Goal: Task Accomplishment & Management: Complete application form

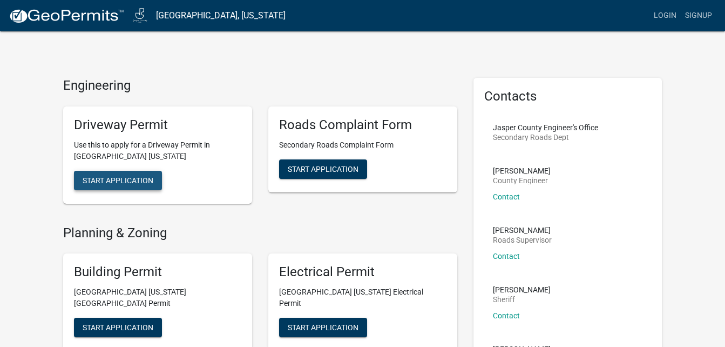
click at [139, 183] on span "Start Application" at bounding box center [118, 180] width 71 height 9
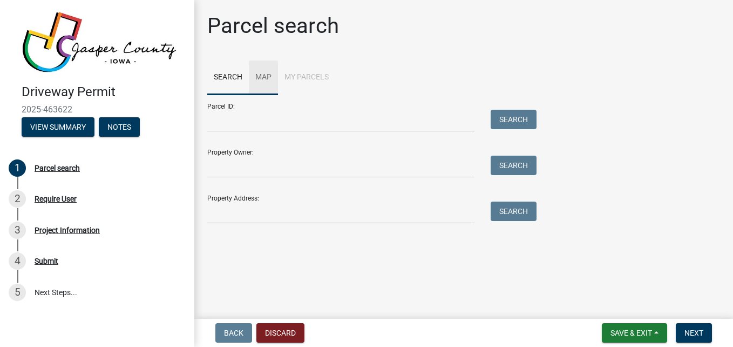
click at [264, 79] on link "Map" at bounding box center [263, 77] width 29 height 35
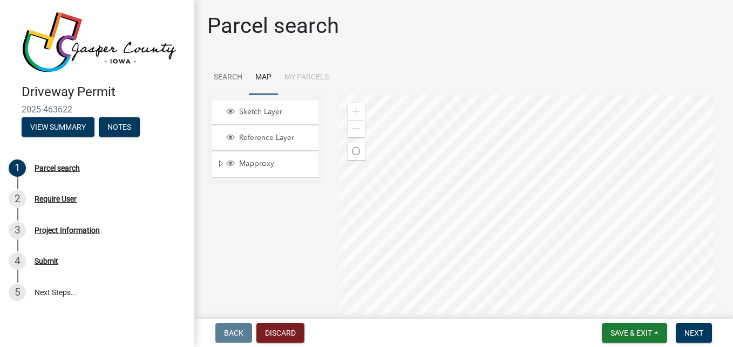
click at [562, 166] on div at bounding box center [530, 230] width 381 height 270
click at [352, 113] on span at bounding box center [356, 111] width 9 height 9
click at [625, 258] on div at bounding box center [530, 230] width 381 height 270
click at [593, 267] on div at bounding box center [530, 230] width 381 height 270
click at [355, 106] on div "Zoom in" at bounding box center [356, 111] width 17 height 17
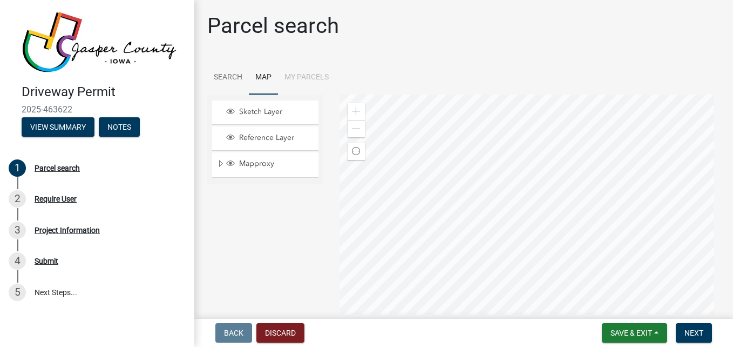
click at [621, 185] on div at bounding box center [530, 230] width 381 height 270
click at [226, 74] on link "Search" at bounding box center [228, 77] width 42 height 35
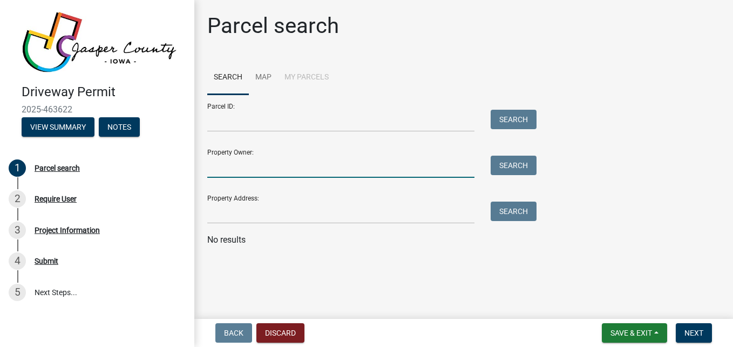
click at [280, 169] on input "Property Owner:" at bounding box center [340, 167] width 267 height 22
type input "Mark Allen Trust"
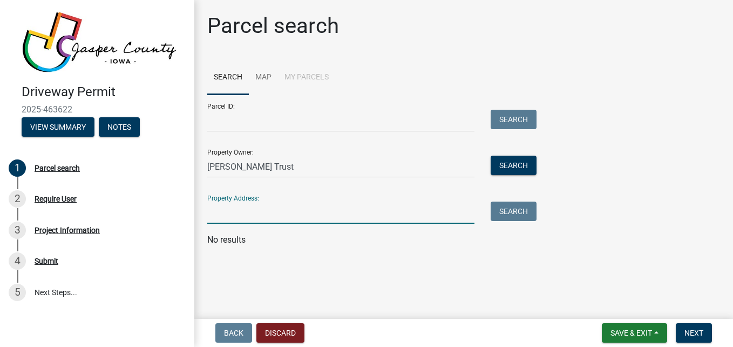
click at [237, 214] on input "Property Address:" at bounding box center [340, 212] width 267 height 22
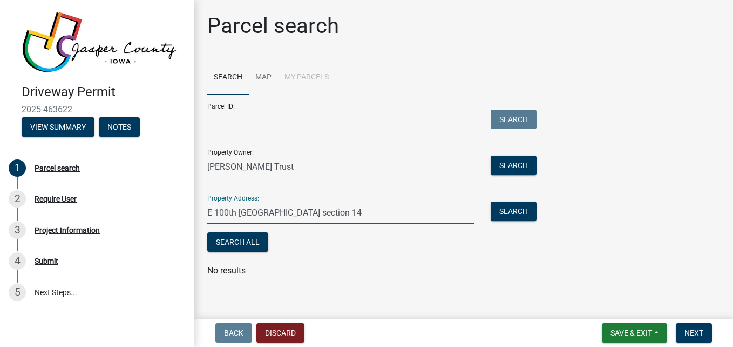
type input "E 100th St. Mariposa township section 14"
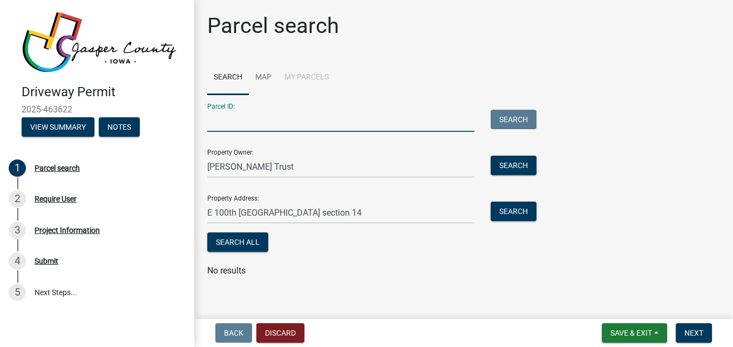
click at [302, 124] on input "Parcel ID:" at bounding box center [340, 121] width 267 height 22
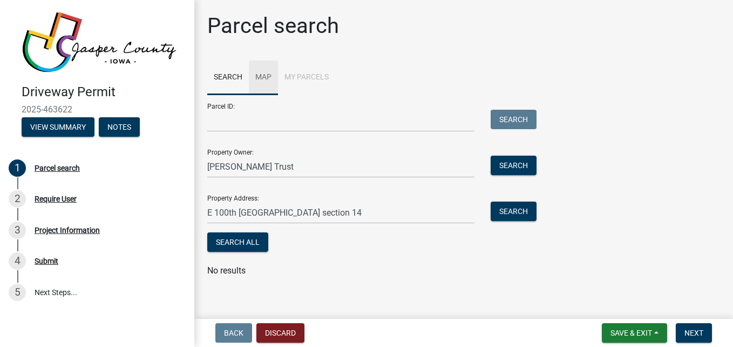
click at [264, 77] on link "Map" at bounding box center [263, 77] width 29 height 35
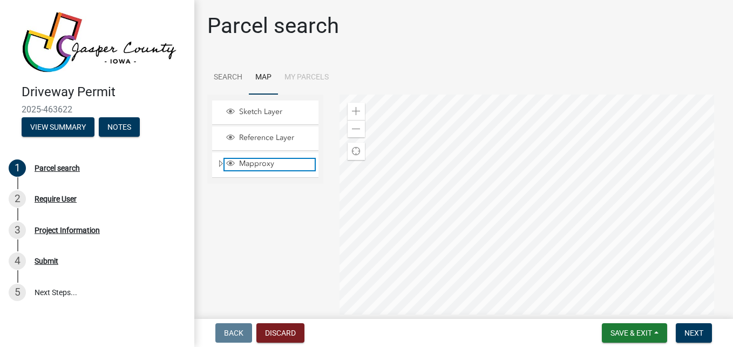
click at [263, 164] on span "Mapproxy" at bounding box center [276, 164] width 78 height 10
click at [220, 74] on link "Search" at bounding box center [228, 77] width 42 height 35
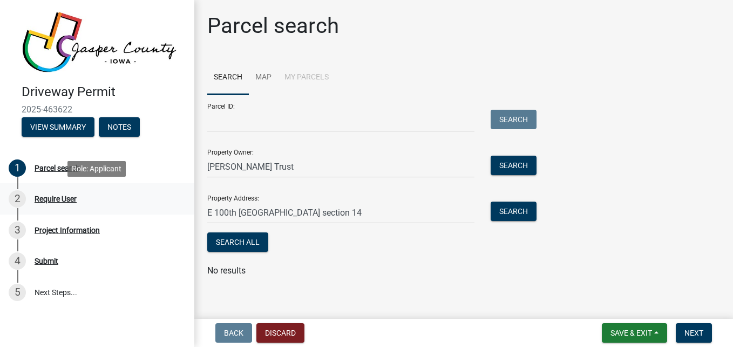
click at [65, 199] on div "Require User" at bounding box center [56, 199] width 42 height 8
click at [242, 239] on button "Search All" at bounding box center [237, 241] width 61 height 19
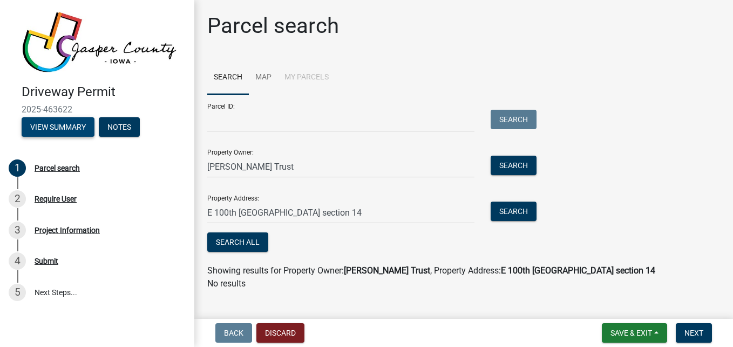
click at [71, 127] on button "View Summary" at bounding box center [58, 126] width 73 height 19
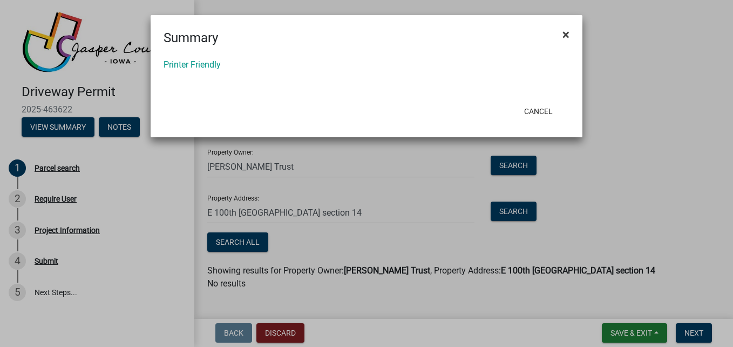
click at [567, 35] on span "×" at bounding box center [566, 34] width 7 height 15
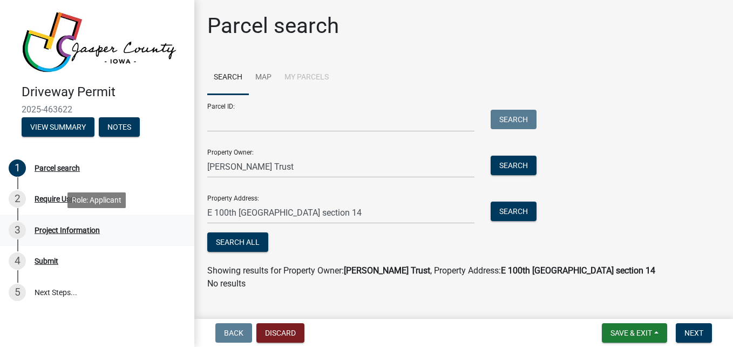
click at [46, 226] on div "Project Information" at bounding box center [67, 230] width 65 height 8
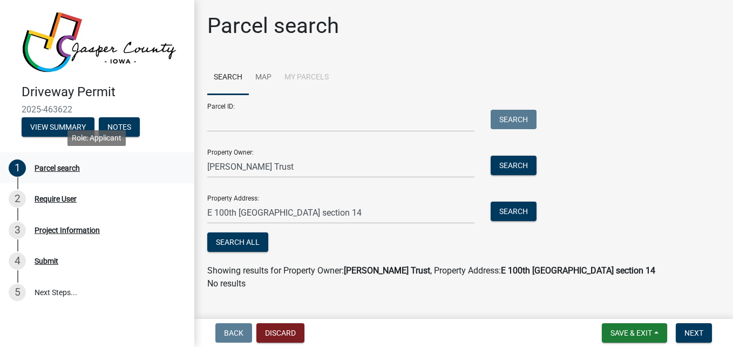
click at [56, 167] on div "Parcel search" at bounding box center [57, 168] width 45 height 8
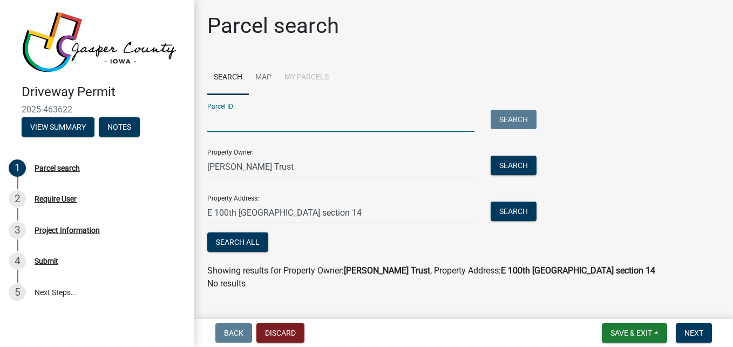
click at [241, 119] on input "Parcel ID:" at bounding box center [340, 121] width 267 height 22
type input "14"
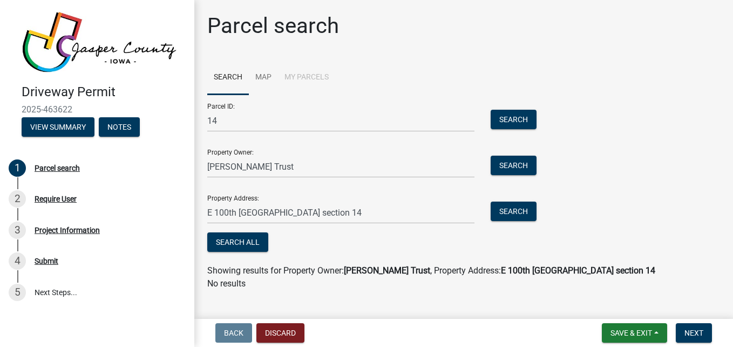
click at [322, 234] on div "Search All" at bounding box center [369, 243] width 324 height 22
click at [239, 244] on button "Search All" at bounding box center [237, 241] width 61 height 19
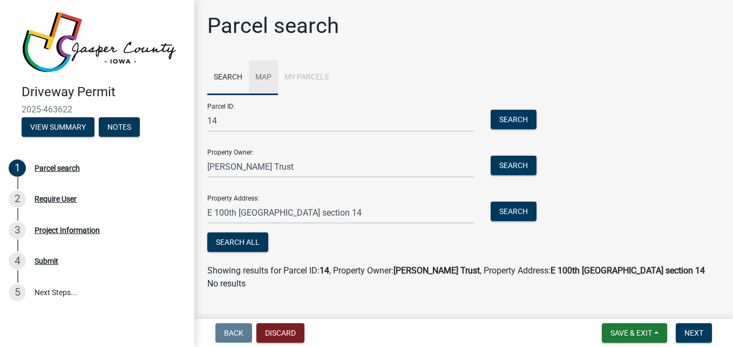
click at [260, 76] on link "Map" at bounding box center [263, 77] width 29 height 35
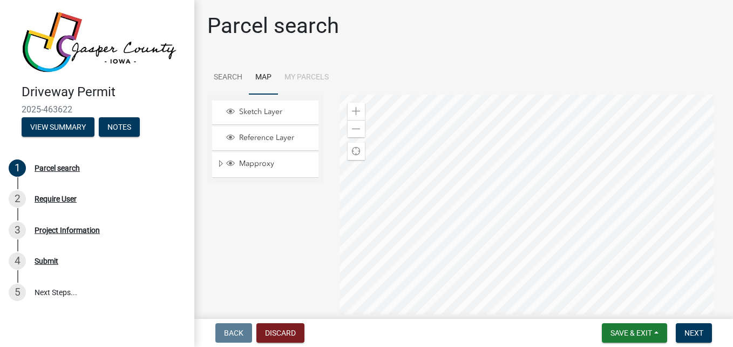
click at [545, 177] on div at bounding box center [530, 230] width 381 height 270
click at [504, 264] on div at bounding box center [530, 230] width 381 height 270
click at [356, 111] on span at bounding box center [356, 111] width 9 height 9
click at [482, 188] on div at bounding box center [530, 230] width 381 height 270
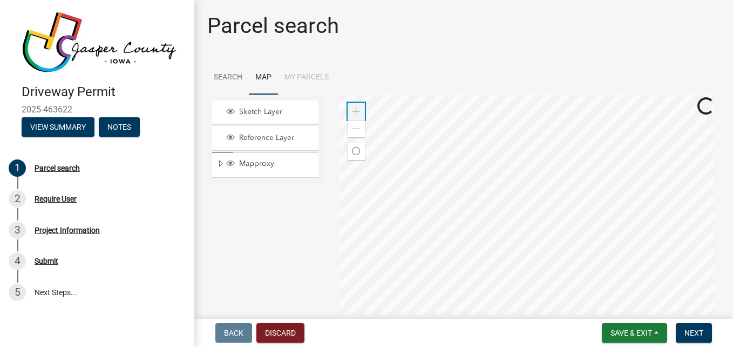
click at [354, 106] on div "Zoom in" at bounding box center [356, 111] width 17 height 17
click at [353, 111] on span at bounding box center [356, 111] width 9 height 9
click at [460, 142] on div at bounding box center [530, 230] width 381 height 270
click at [352, 108] on span at bounding box center [356, 111] width 9 height 9
click at [489, 346] on div at bounding box center [530, 230] width 381 height 270
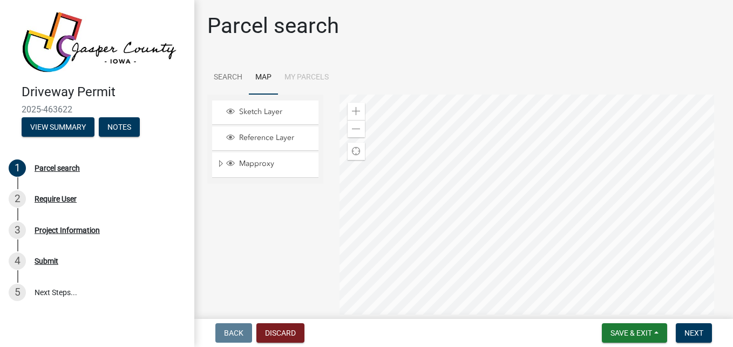
click at [470, 234] on div at bounding box center [530, 230] width 381 height 270
click at [356, 109] on span at bounding box center [356, 111] width 9 height 9
click at [477, 204] on div at bounding box center [530, 230] width 381 height 270
click at [447, 199] on div at bounding box center [530, 230] width 381 height 270
click at [269, 134] on span "Reference Layer" at bounding box center [276, 138] width 78 height 10
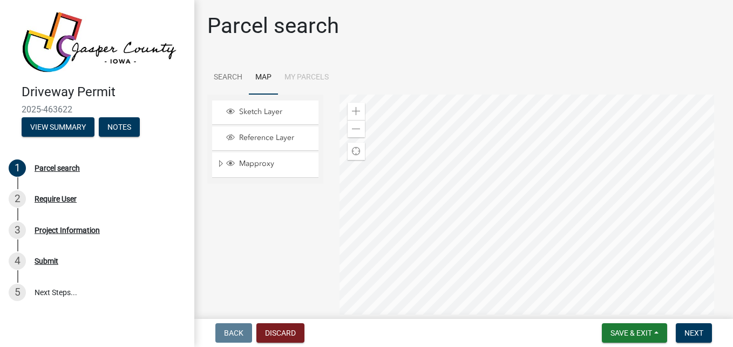
click at [480, 95] on div at bounding box center [530, 230] width 381 height 270
click at [480, 346] on div at bounding box center [530, 230] width 381 height 270
click at [452, 222] on div at bounding box center [530, 230] width 381 height 270
click at [454, 223] on div at bounding box center [530, 230] width 381 height 270
click at [448, 191] on div at bounding box center [530, 230] width 381 height 270
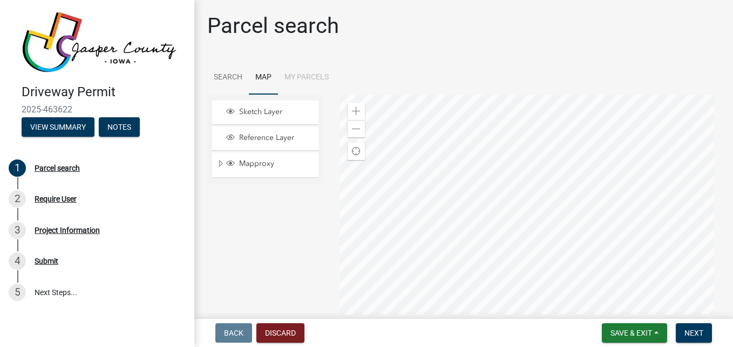
click at [448, 191] on div at bounding box center [530, 230] width 381 height 270
click at [627, 334] on span "Save & Exit" at bounding box center [632, 332] width 42 height 9
click at [609, 278] on button "Save" at bounding box center [624, 279] width 86 height 26
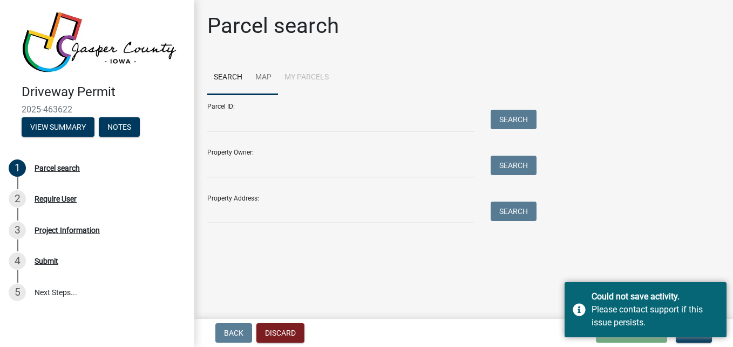
click at [261, 75] on link "Map" at bounding box center [263, 77] width 29 height 35
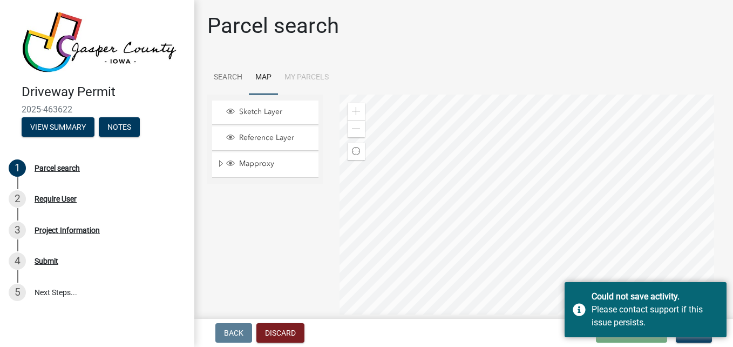
click at [561, 164] on div at bounding box center [530, 230] width 381 height 270
click at [555, 192] on div at bounding box center [530, 230] width 381 height 270
click at [364, 111] on div at bounding box center [530, 230] width 381 height 270
click at [353, 112] on span at bounding box center [356, 111] width 9 height 9
click at [360, 111] on div "Zoom in" at bounding box center [356, 111] width 17 height 17
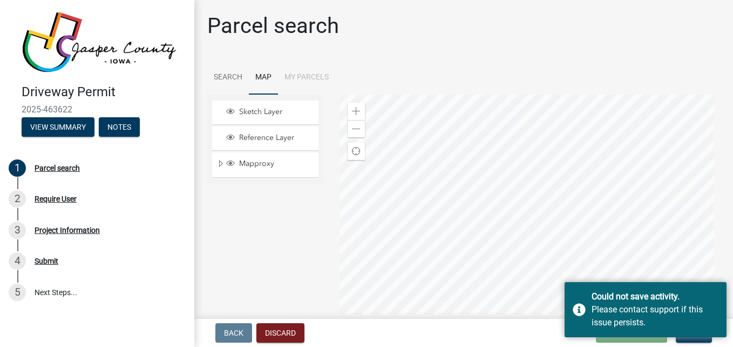
click at [354, 299] on div at bounding box center [530, 230] width 381 height 270
click at [358, 115] on span at bounding box center [356, 111] width 9 height 9
click at [340, 221] on div at bounding box center [530, 230] width 381 height 270
click at [354, 112] on span at bounding box center [356, 111] width 9 height 9
click at [521, 95] on div at bounding box center [530, 230] width 381 height 270
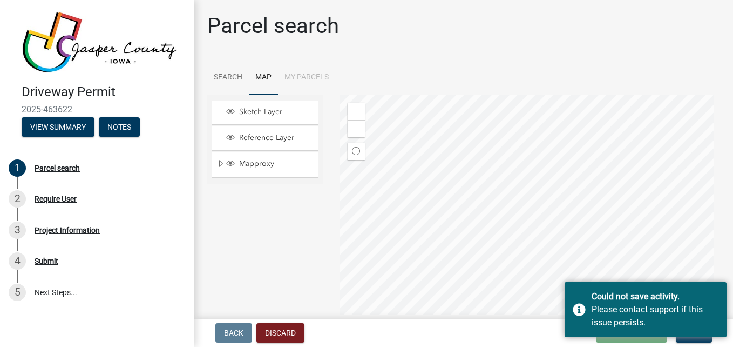
click at [448, 172] on div at bounding box center [530, 230] width 381 height 270
click at [431, 162] on div at bounding box center [530, 230] width 381 height 270
click at [51, 170] on div "Parcel search" at bounding box center [57, 168] width 45 height 8
click at [228, 76] on link "Search" at bounding box center [228, 77] width 42 height 35
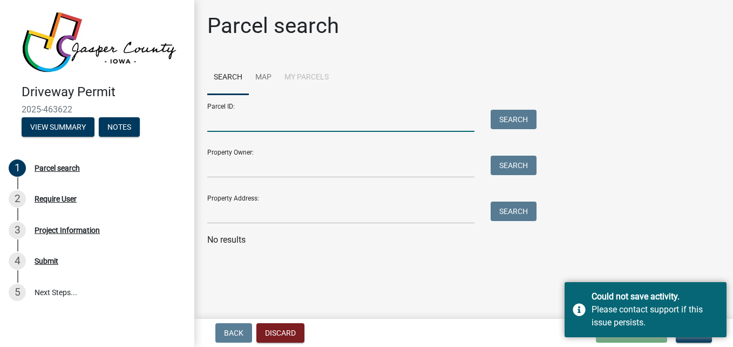
click at [259, 124] on input "Parcel ID:" at bounding box center [340, 121] width 267 height 22
type input "0414200004"
click at [509, 119] on button "Search" at bounding box center [514, 119] width 46 height 19
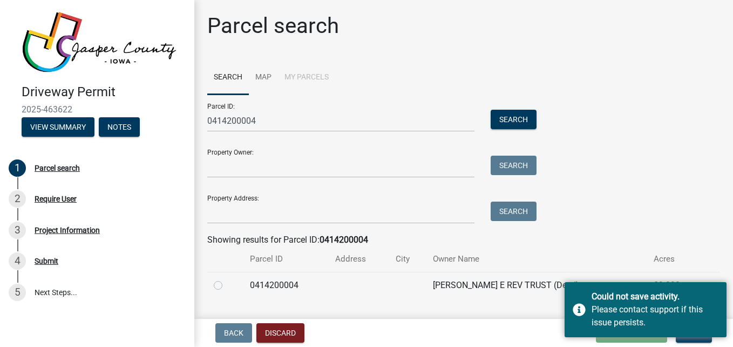
click at [670, 186] on div "Parcel ID: 0414200004 Search Property Owner: Search Property Address: Search" at bounding box center [463, 159] width 513 height 129
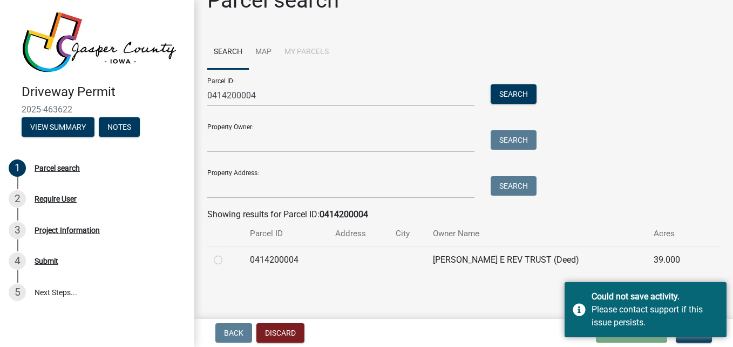
scroll to position [26, 0]
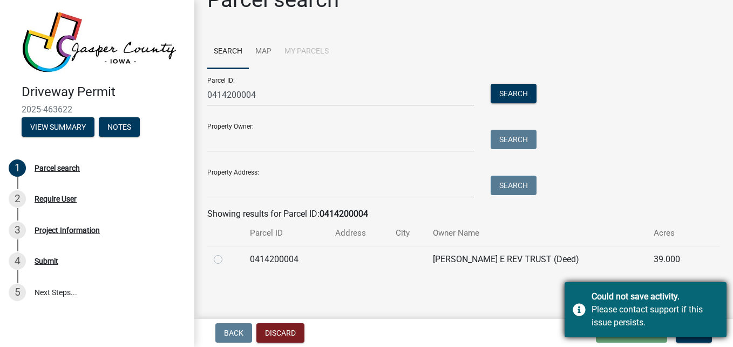
click at [581, 304] on div "Could not save activity. Please contact support if this issue persists." at bounding box center [646, 309] width 162 height 55
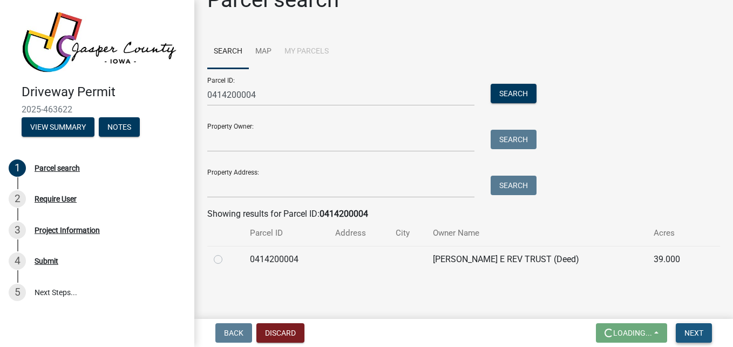
click at [696, 329] on span "Next" at bounding box center [694, 332] width 19 height 9
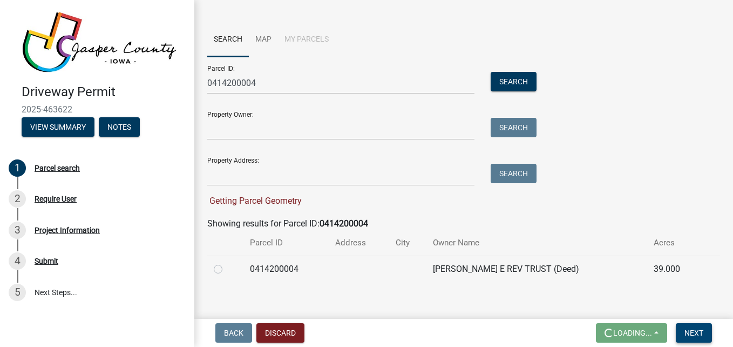
scroll to position [48, 0]
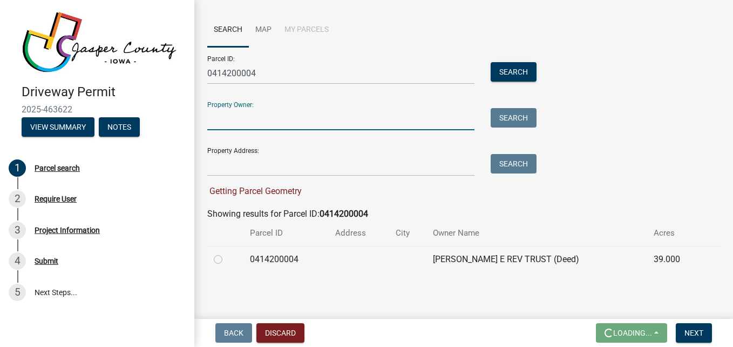
click at [294, 120] on input "Property Owner:" at bounding box center [340, 119] width 267 height 22
type input "Mark Allen Trust"
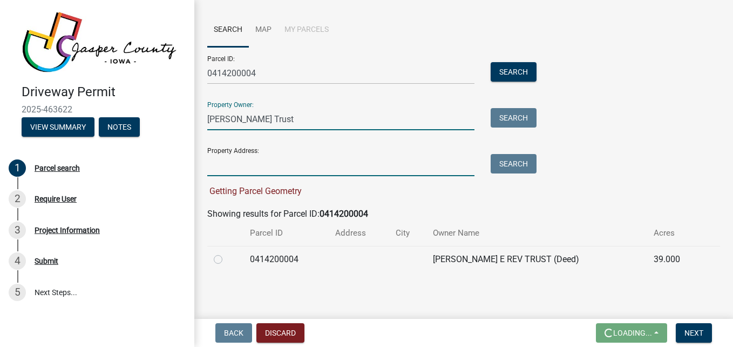
type input "E 100th St. Mariposa township section 14"
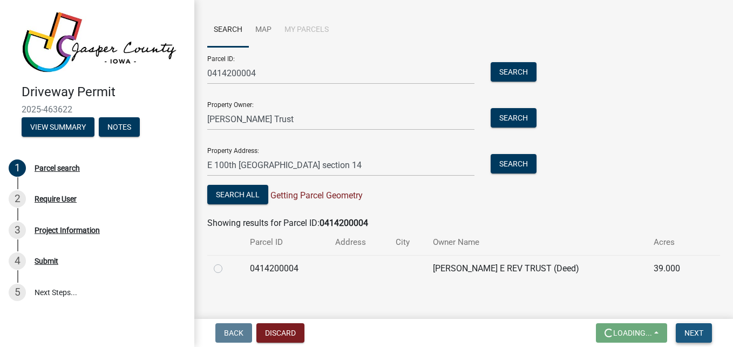
click at [691, 335] on span "Next" at bounding box center [694, 332] width 19 height 9
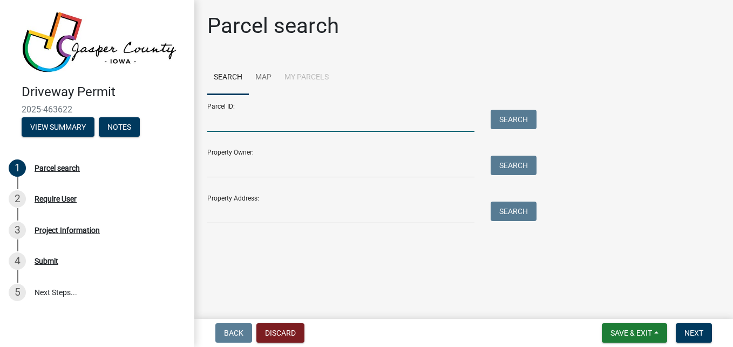
click at [239, 122] on input "Parcel ID:" at bounding box center [340, 121] width 267 height 22
type input "0414200004"
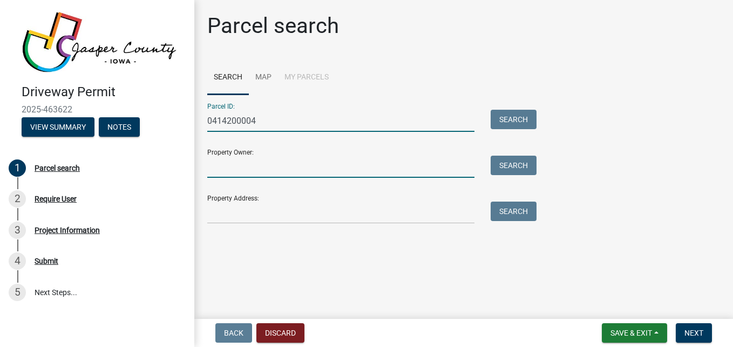
type input "[PERSON_NAME] Trust"
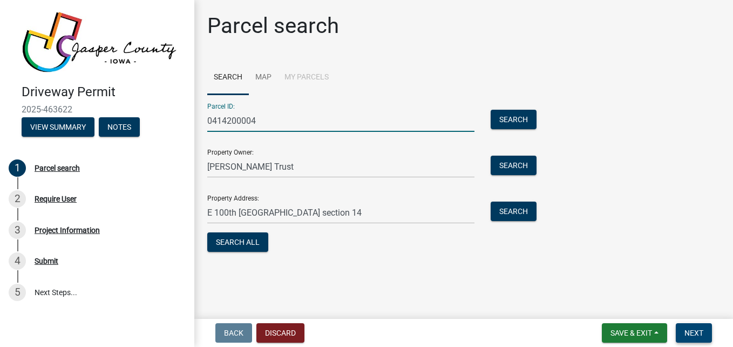
click at [694, 331] on span "Next" at bounding box center [694, 332] width 19 height 9
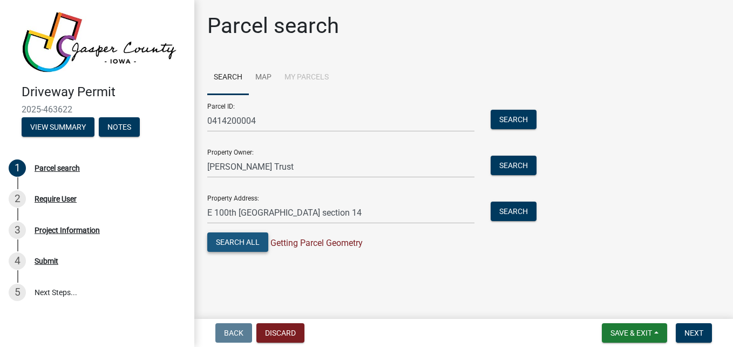
click at [241, 242] on button "Search All" at bounding box center [237, 241] width 61 height 19
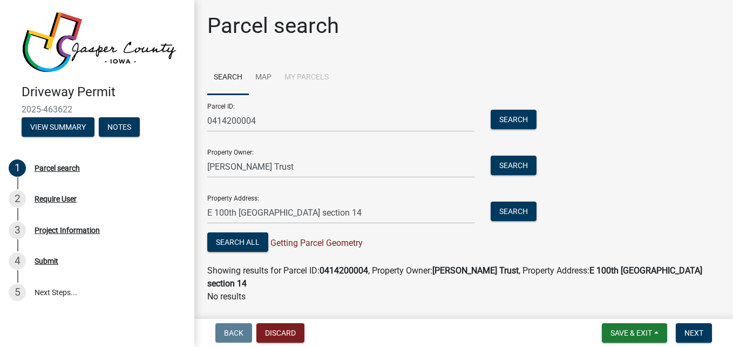
click at [261, 260] on wm-search-parcel-data-activity-input "Search Map My Parcels Parcel ID: 0414200004 Search Property Owner: Mark Allen T…" at bounding box center [463, 181] width 513 height 243
click at [695, 332] on span "Next" at bounding box center [694, 332] width 19 height 9
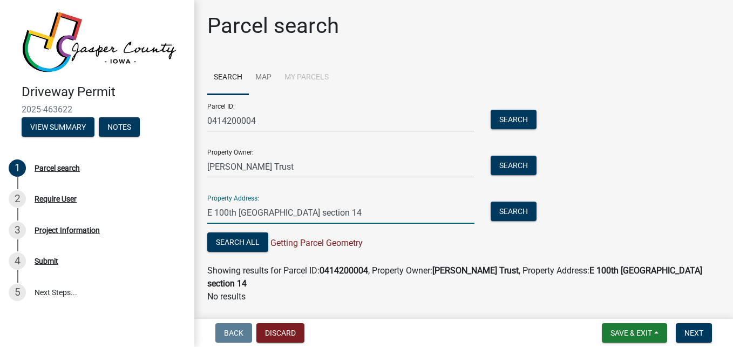
click at [366, 209] on input "E 100th St. Mariposa township section 14" at bounding box center [340, 212] width 267 height 22
type input "E"
click at [444, 281] on div "Showing results for Parcel ID: 0414200004 , Property Owner: Mark Allen Trust , …" at bounding box center [463, 277] width 513 height 26
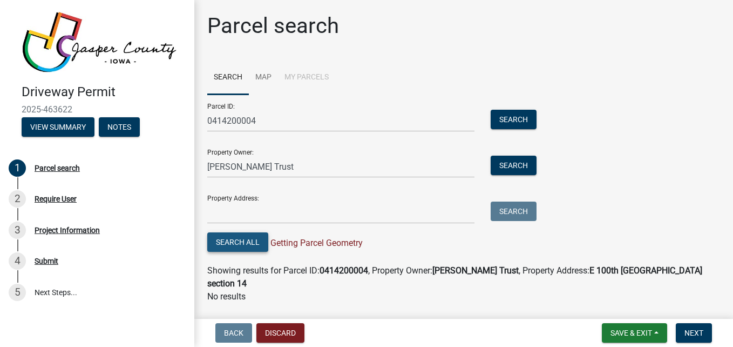
click at [243, 245] on button "Search All" at bounding box center [237, 241] width 61 height 19
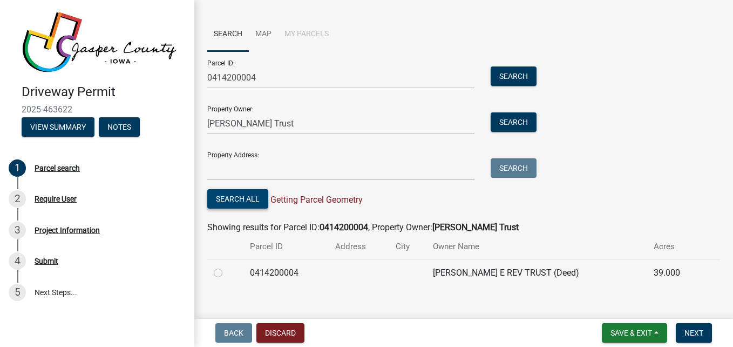
scroll to position [57, 0]
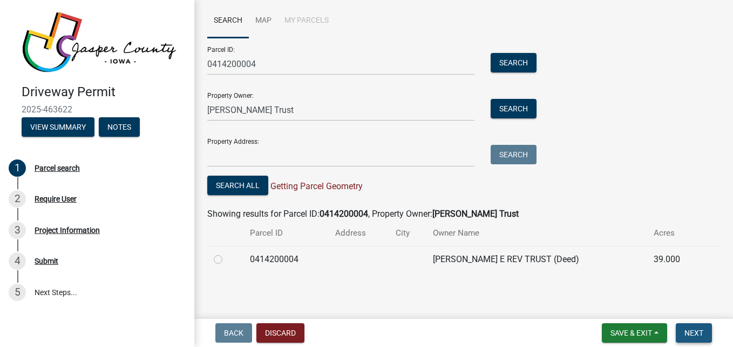
click at [694, 334] on span "Next" at bounding box center [694, 332] width 19 height 9
click at [55, 197] on div "Require User" at bounding box center [56, 199] width 42 height 8
click at [385, 161] on input "Property Address:" at bounding box center [340, 156] width 267 height 22
click at [641, 123] on div "Parcel ID: 0414200004 Search Property Owner: Mark Allen Trust Search Property A…" at bounding box center [463, 118] width 513 height 160
click at [646, 333] on span "Save & Exit" at bounding box center [632, 332] width 42 height 9
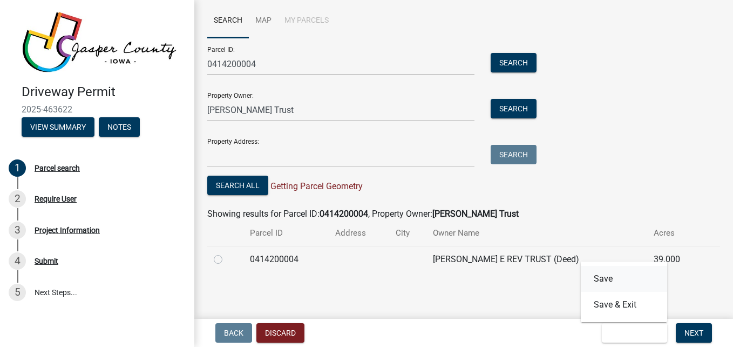
click at [602, 278] on button "Save" at bounding box center [624, 279] width 86 height 26
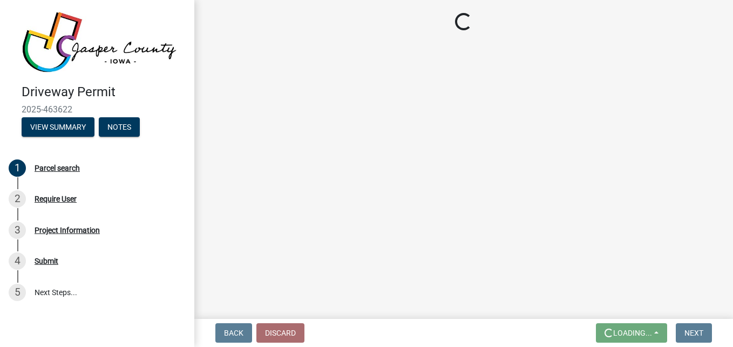
scroll to position [0, 0]
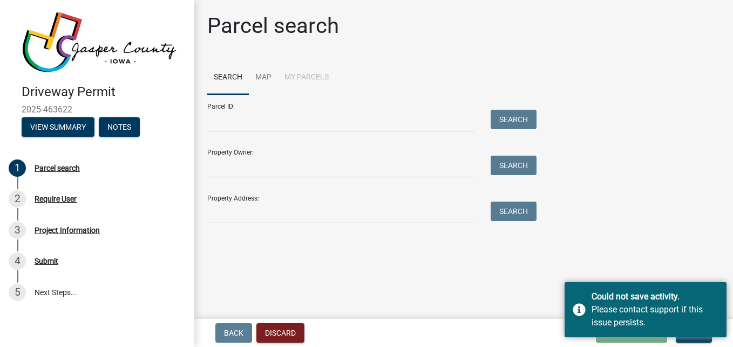
click at [500, 314] on main "Parcel search Search Map My Parcels Parcel ID: Search Property Owner: Search Pr…" at bounding box center [463, 157] width 539 height 314
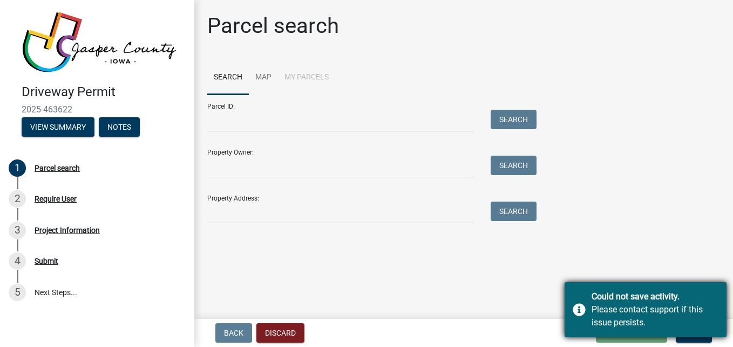
click at [599, 295] on div "Could not save activity." at bounding box center [655, 296] width 127 height 13
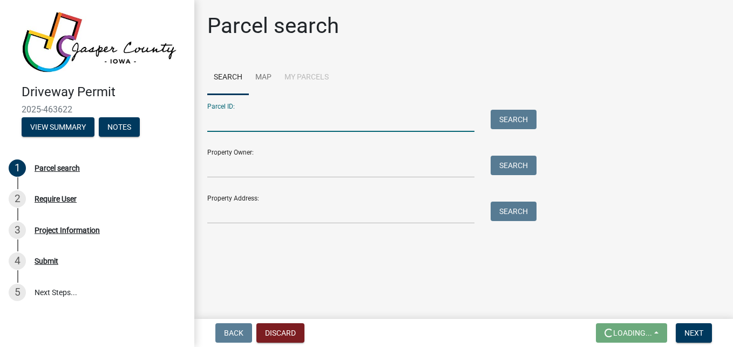
click at [348, 121] on input "Parcel ID:" at bounding box center [340, 121] width 267 height 22
type input "0414200004"
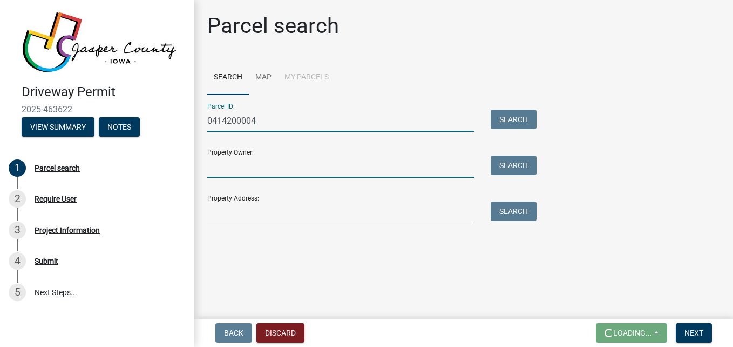
type input "Mark Allen Trust"
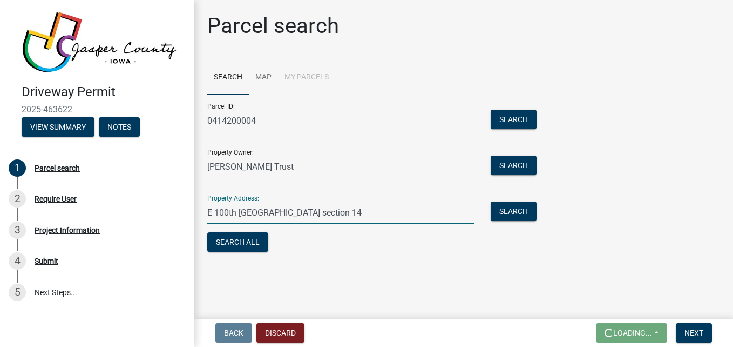
click at [368, 213] on input "E 100th St. Mariposa township section 14" at bounding box center [340, 212] width 267 height 22
type input "E"
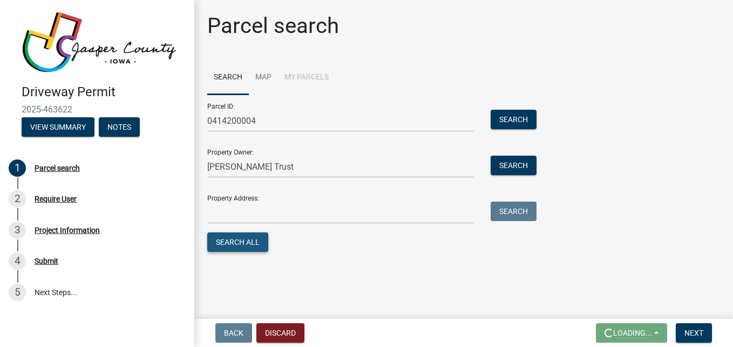
click at [250, 244] on button "Search All" at bounding box center [237, 241] width 61 height 19
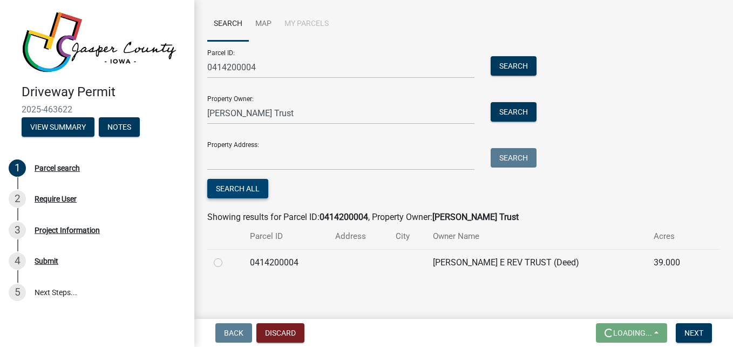
scroll to position [57, 0]
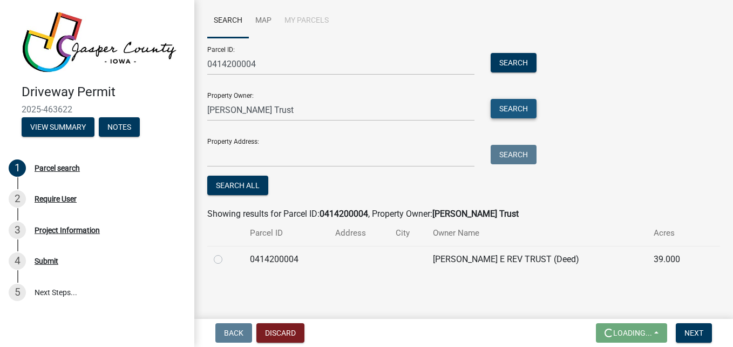
click at [507, 105] on button "Search" at bounding box center [514, 108] width 46 height 19
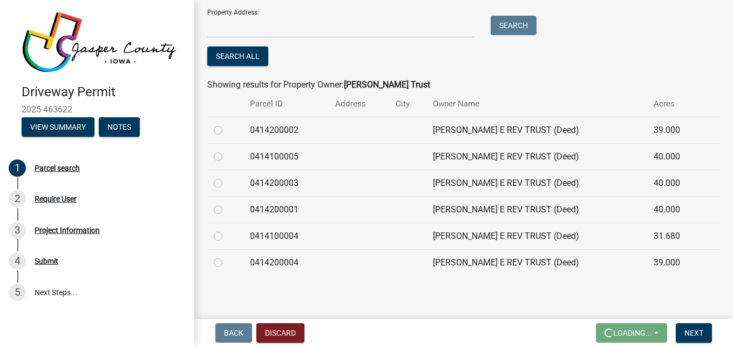
scroll to position [189, 0]
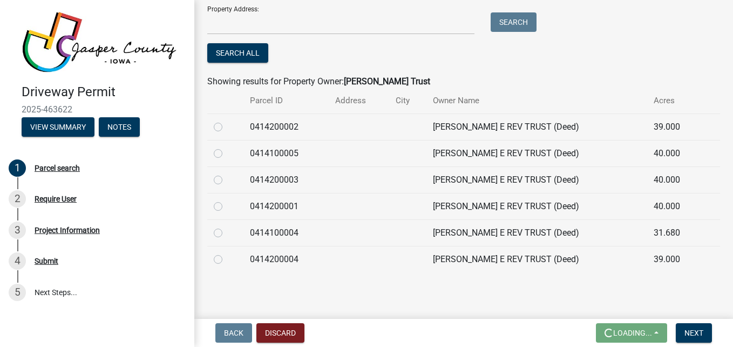
click at [227, 226] on label at bounding box center [227, 226] width 0 height 0
click at [227, 233] on input "radio" at bounding box center [230, 229] width 7 height 7
radio input "true"
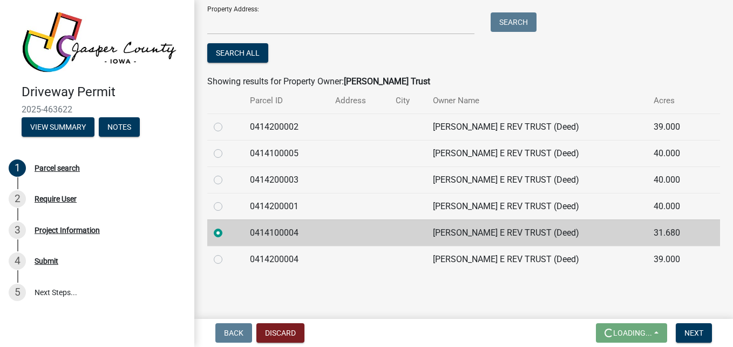
click at [227, 226] on label at bounding box center [227, 226] width 0 height 0
click at [227, 233] on input "radio" at bounding box center [230, 229] width 7 height 7
click at [227, 253] on label at bounding box center [227, 253] width 0 height 0
click at [227, 260] on input "radio" at bounding box center [230, 256] width 7 height 7
radio input "true"
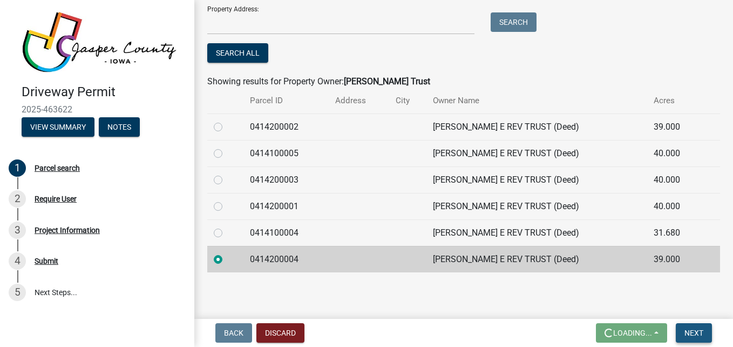
click at [699, 335] on span "Next" at bounding box center [694, 332] width 19 height 9
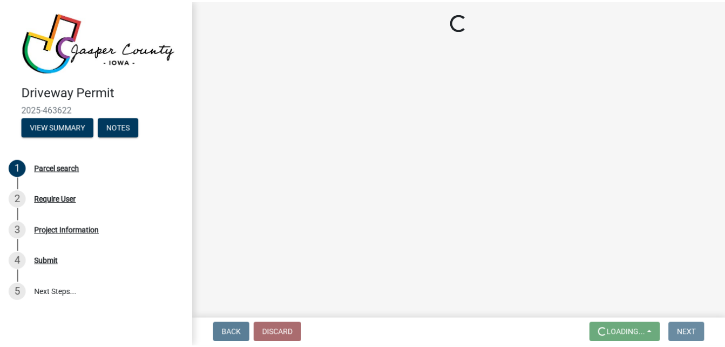
scroll to position [0, 0]
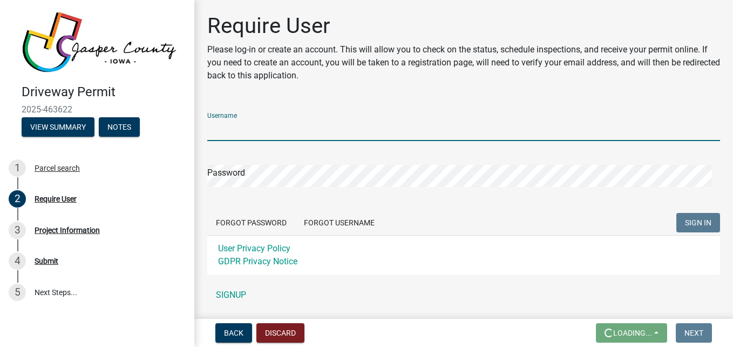
click at [240, 124] on input "Username" at bounding box center [463, 130] width 513 height 22
type input "dburke"
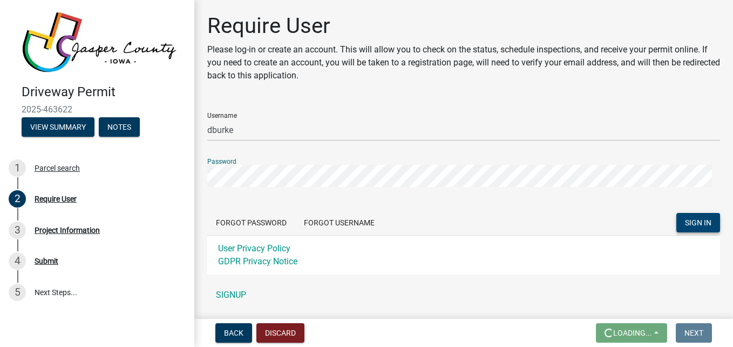
click at [685, 221] on span "SIGN IN" at bounding box center [698, 222] width 26 height 9
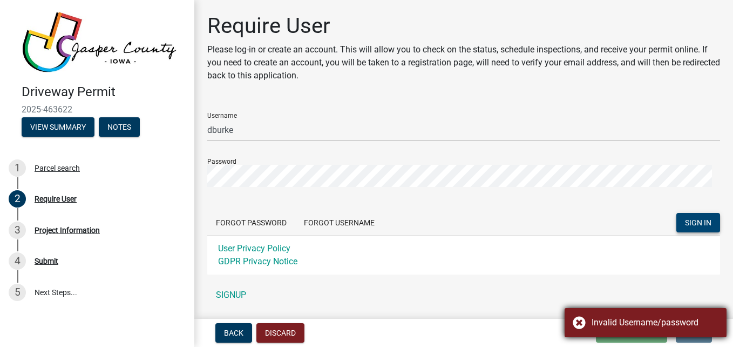
click at [594, 324] on div "Invalid Username/password" at bounding box center [655, 322] width 127 height 13
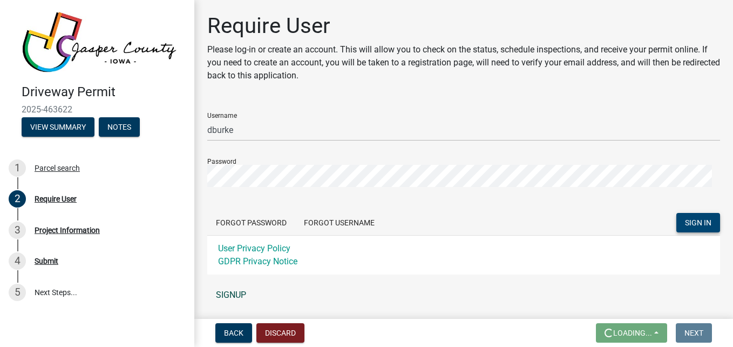
click at [230, 294] on link "SIGNUP" at bounding box center [463, 295] width 513 height 22
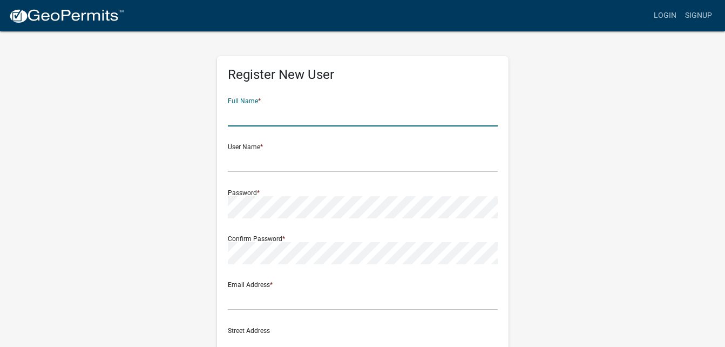
click at [291, 114] on input "text" at bounding box center [363, 115] width 270 height 22
type input "[PERSON_NAME]"
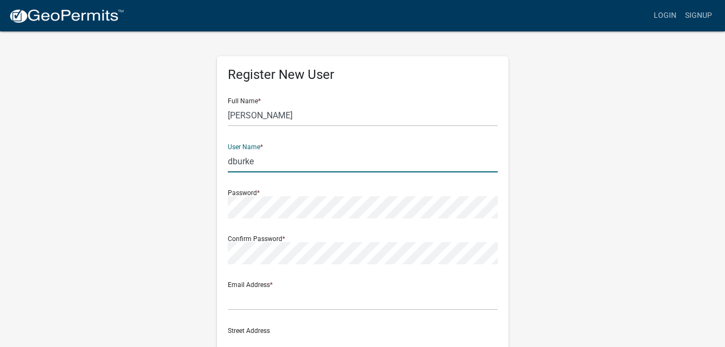
type input "dburke"
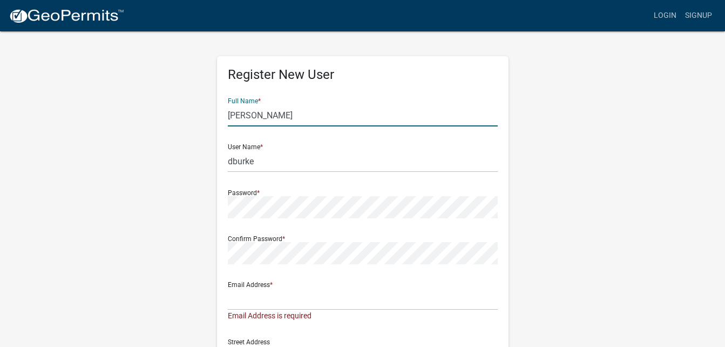
click at [291, 114] on input "[PERSON_NAME]" at bounding box center [363, 115] width 270 height 22
type input "[PERSON_NAME]"
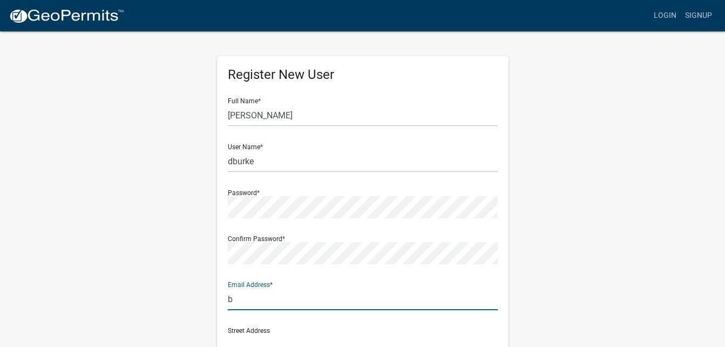
type input "burke1847@gmail.com"
type input "[STREET_ADDRESS]"
type input "50112"
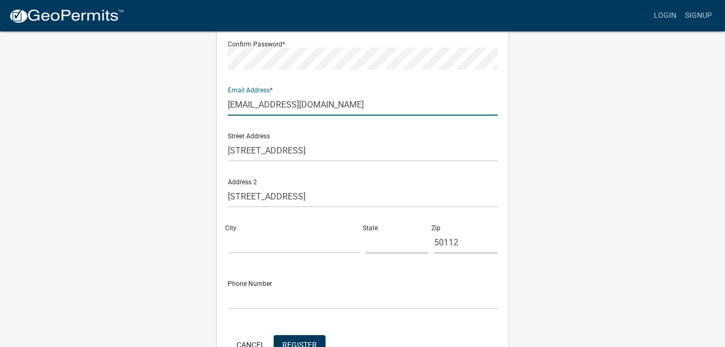
scroll to position [216, 0]
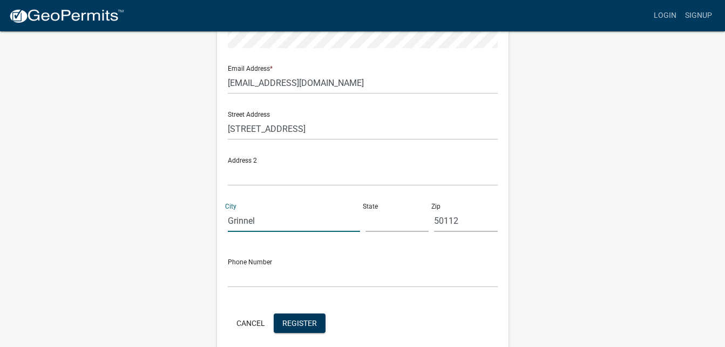
type input "[PERSON_NAME]"
type input "IA"
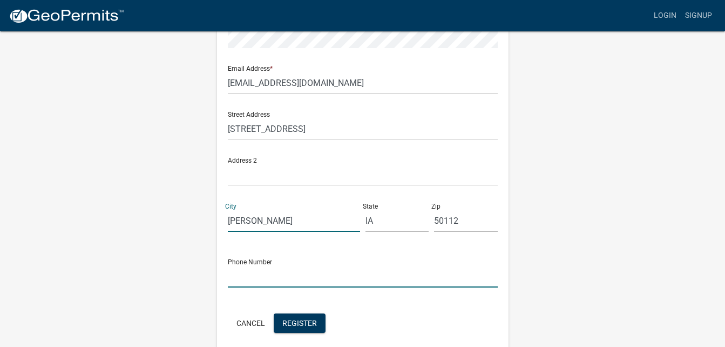
type input "6419906651"
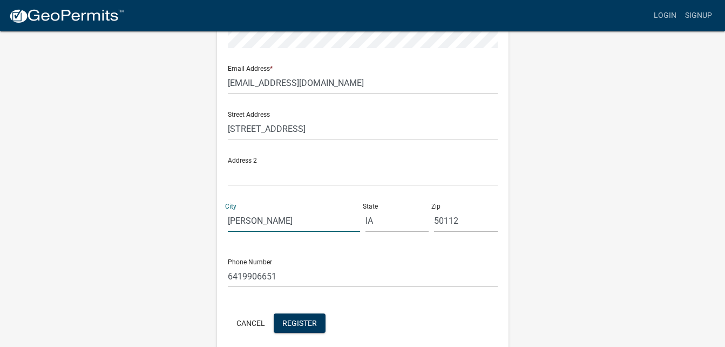
type input "[PERSON_NAME]"
type input "[STREET_ADDRESS]"
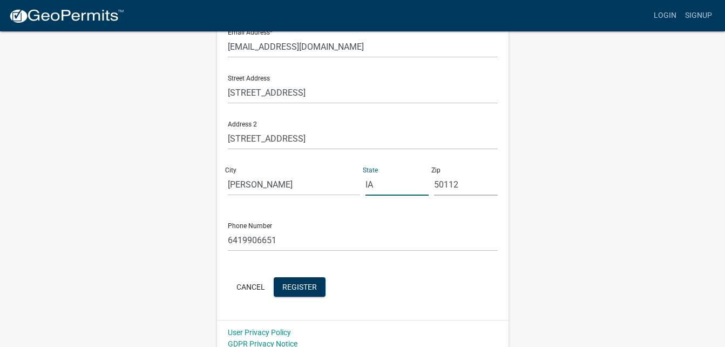
scroll to position [259, 0]
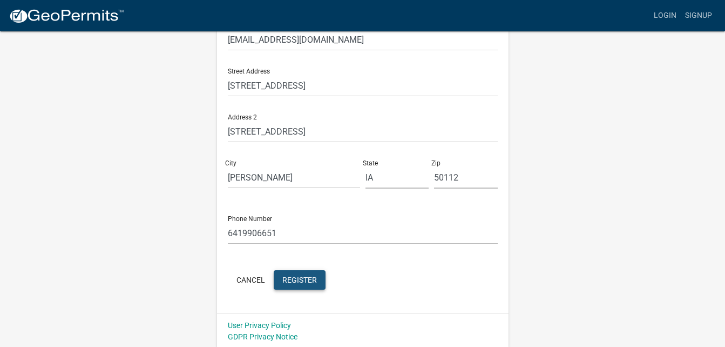
click at [298, 275] on span "Register" at bounding box center [299, 279] width 35 height 9
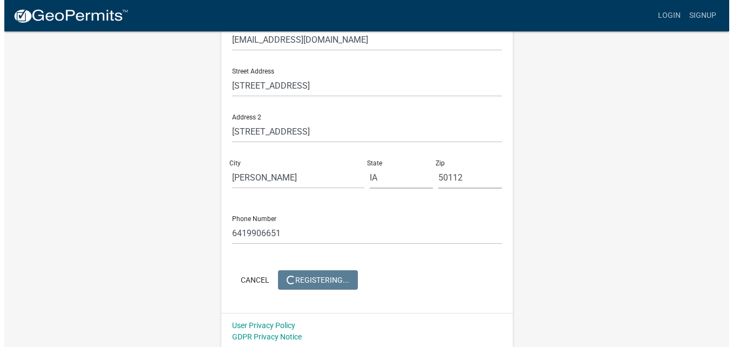
scroll to position [0, 0]
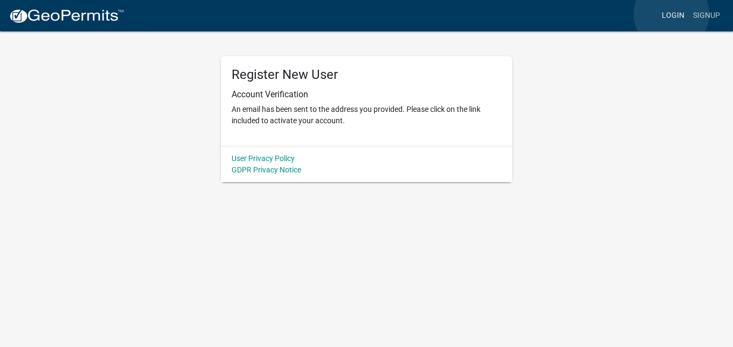
click at [672, 14] on link "Login" at bounding box center [673, 15] width 31 height 21
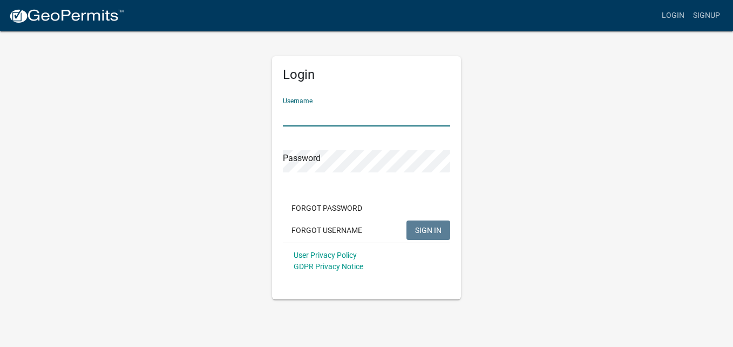
click at [309, 113] on input "Username" at bounding box center [366, 115] width 167 height 22
type input "dburke"
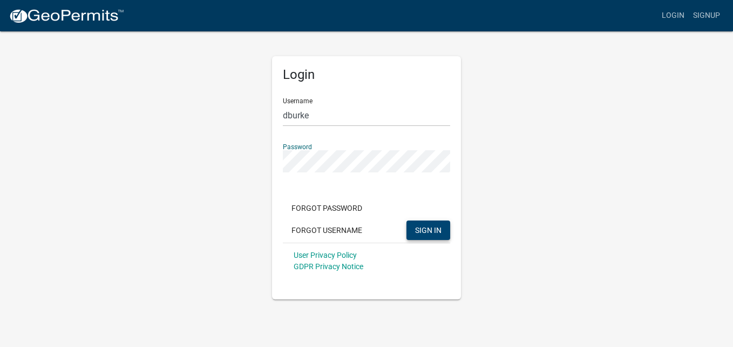
click at [421, 227] on span "SIGN IN" at bounding box center [428, 229] width 26 height 9
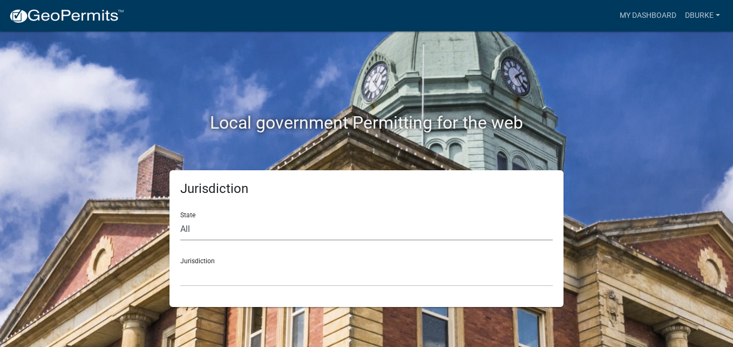
click at [187, 231] on select "All [US_STATE] [US_STATE] [US_STATE] [US_STATE] [US_STATE] [US_STATE] [US_STATE…" at bounding box center [366, 229] width 373 height 22
select select "[US_STATE]"
click at [180, 218] on select "All [US_STATE] [US_STATE] [US_STATE] [US_STATE] [US_STATE] [US_STATE] [US_STATE…" at bounding box center [366, 229] width 373 height 22
click at [216, 267] on select "[GEOGRAPHIC_DATA], [US_STATE] [GEOGRAPHIC_DATA], [US_STATE] [GEOGRAPHIC_DATA], …" at bounding box center [366, 275] width 373 height 22
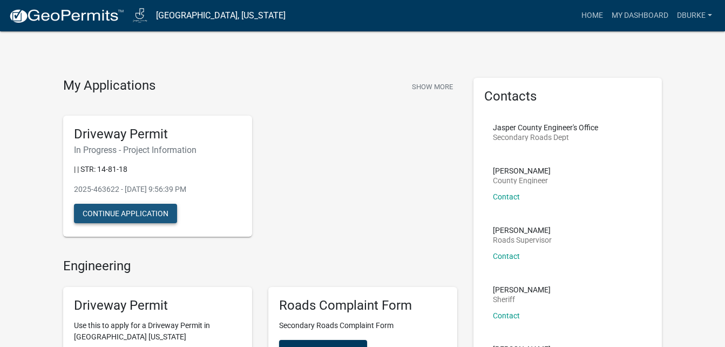
click at [153, 216] on button "Continue Application" at bounding box center [125, 213] width 103 height 19
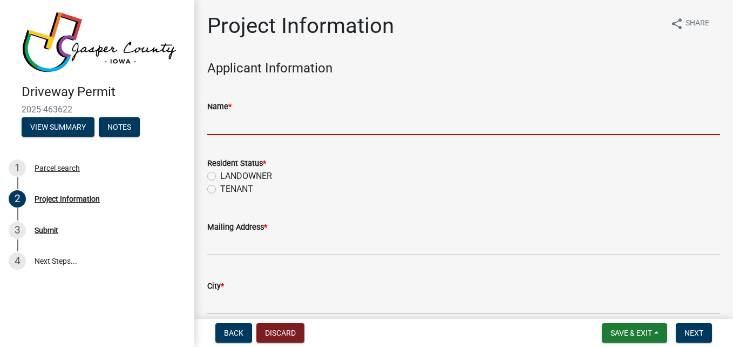
click at [237, 124] on input "Name *" at bounding box center [463, 124] width 513 height 22
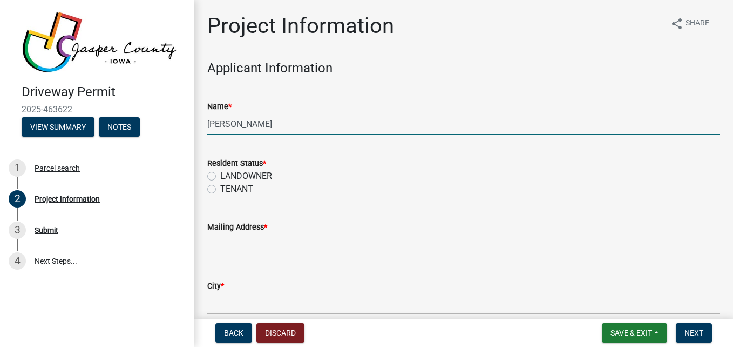
type input "[PERSON_NAME]"
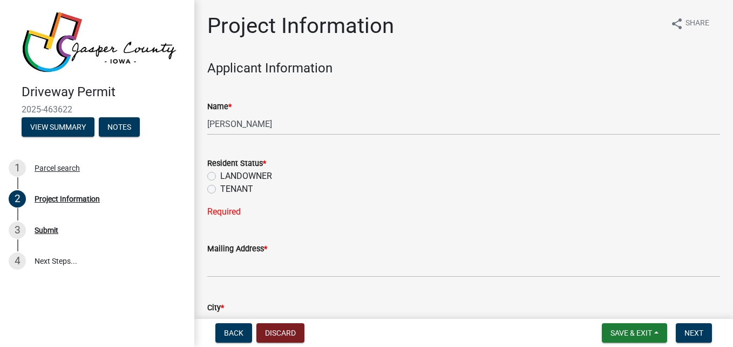
click at [220, 174] on label "LANDOWNER" at bounding box center [246, 176] width 52 height 13
click at [220, 174] on input "LANDOWNER" at bounding box center [223, 173] width 7 height 7
radio input "true"
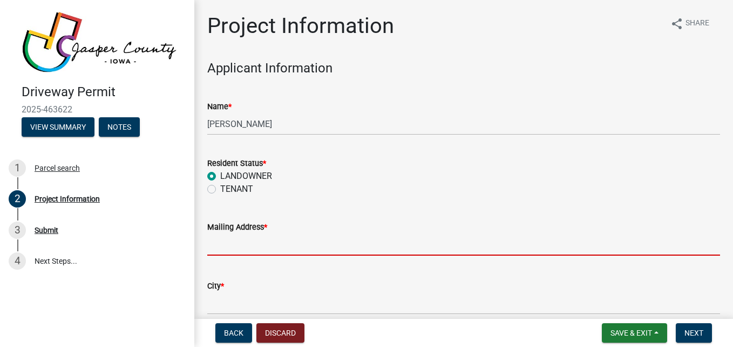
click at [240, 243] on input "Mailing Address *" at bounding box center [463, 244] width 513 height 22
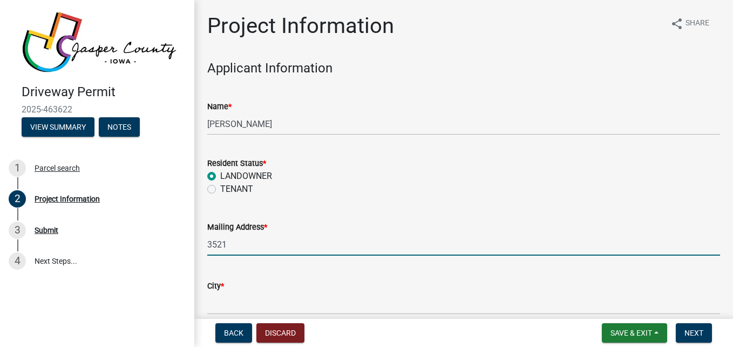
click at [240, 243] on input "3521" at bounding box center [463, 244] width 513 height 22
type input "[STREET_ADDRESS]"
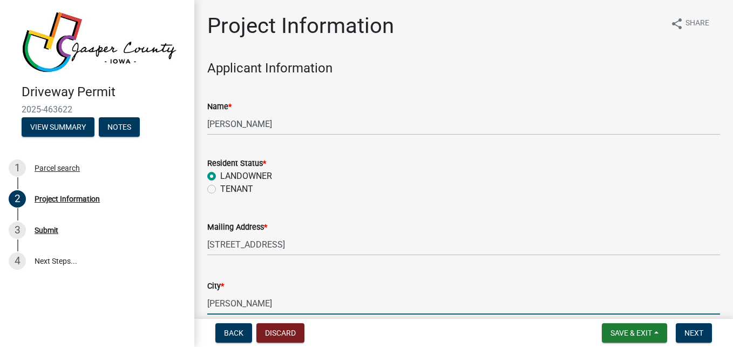
type input "[PERSON_NAME]"
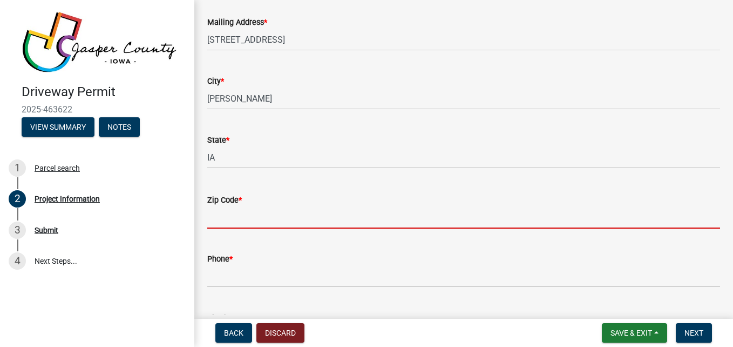
click at [281, 213] on input "Zip Code *" at bounding box center [463, 217] width 513 height 22
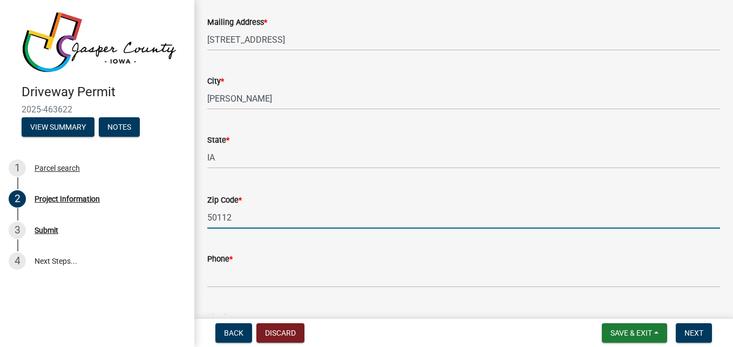
type input "50112"
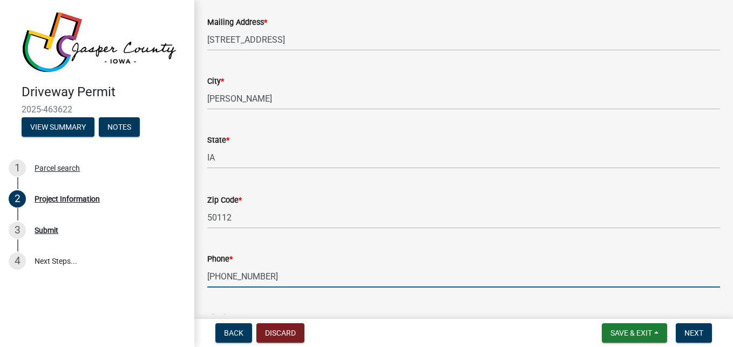
type input "[PHONE_NUMBER]"
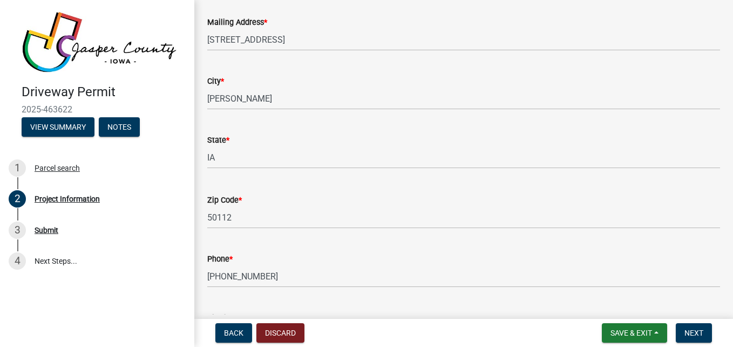
scroll to position [382, 0]
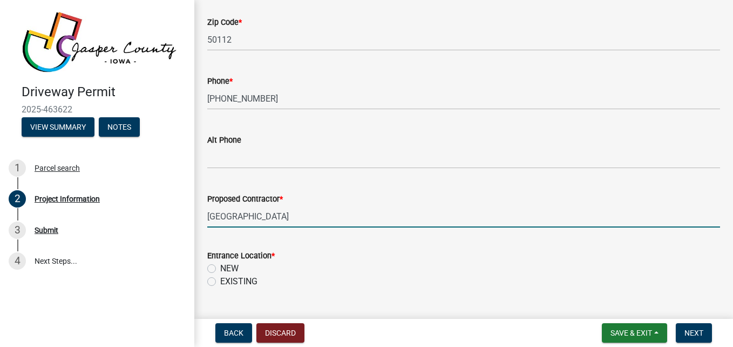
type input "[GEOGRAPHIC_DATA]"
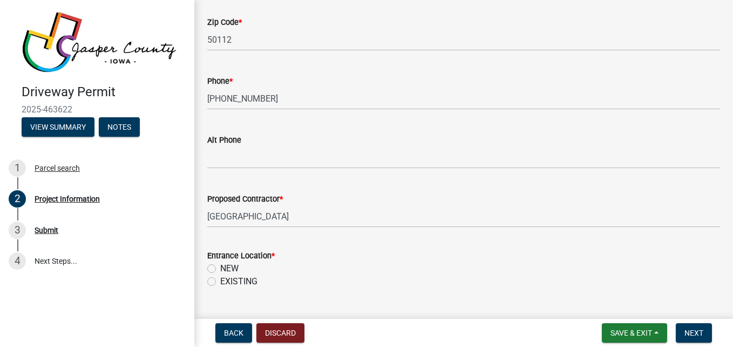
scroll to position [583, 0]
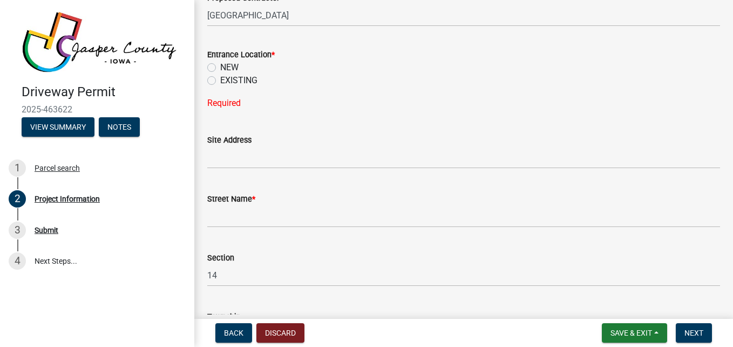
click at [220, 78] on label "EXISTING" at bounding box center [238, 80] width 37 height 13
click at [220, 78] on input "EXISTING" at bounding box center [223, 77] width 7 height 7
radio input "true"
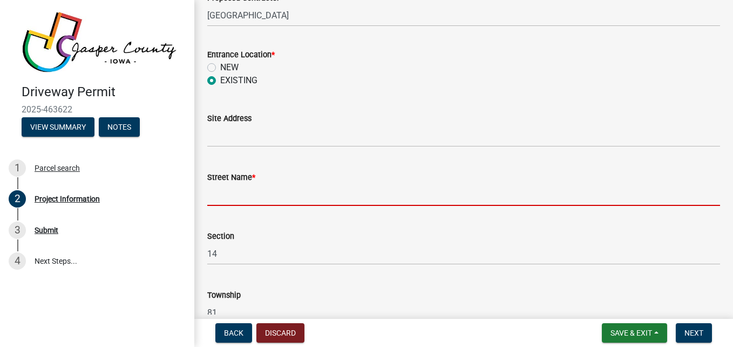
click at [225, 199] on input "Street Name *" at bounding box center [463, 195] width 513 height 22
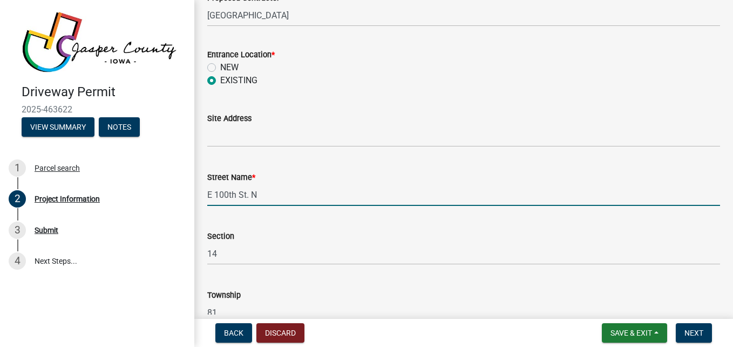
type input "E 100th St. N"
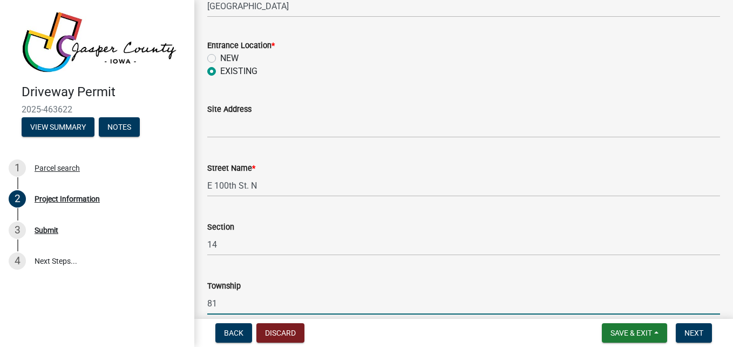
scroll to position [797, 0]
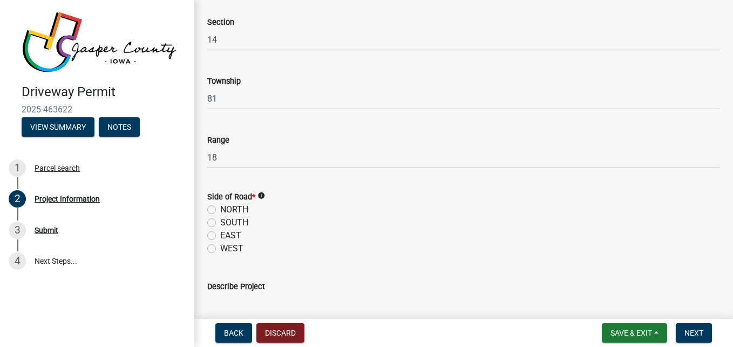
click at [220, 247] on label "WEST" at bounding box center [231, 248] width 23 height 13
click at [220, 247] on input "WEST" at bounding box center [223, 245] width 7 height 7
radio input "true"
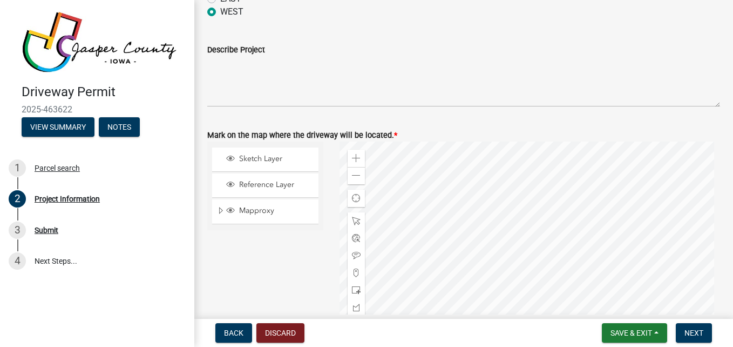
scroll to position [1035, 0]
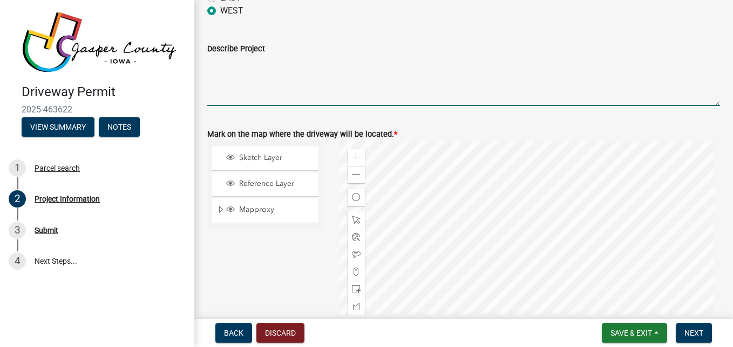
click at [217, 94] on textarea "Describe Project" at bounding box center [463, 80] width 513 height 51
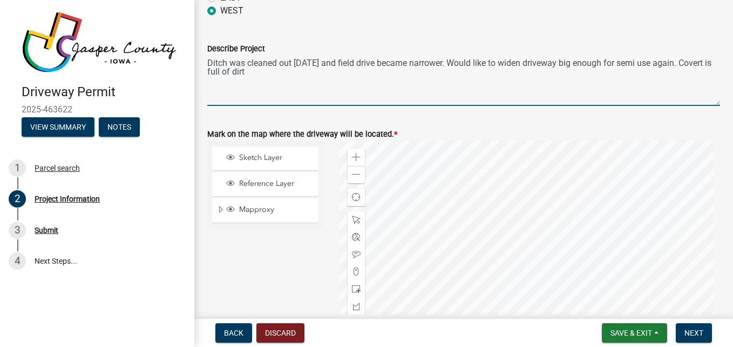
click at [208, 60] on textarea "Ditch was cleaned out [DATE] and field drive became narrower. Would like to wid…" at bounding box center [463, 80] width 513 height 51
click at [652, 63] on textarea "Road ditch was cleaned out [DATE] and field drive became narrower. Would like t…" at bounding box center [463, 80] width 513 height 51
click at [243, 71] on textarea "Road ditch was cleaned out [DATE] and field drive became narrower. Would like t…" at bounding box center [463, 80] width 513 height 51
click at [298, 72] on textarea "Road ditch was cleaned out [DATE] and field drive became narrower. Would like t…" at bounding box center [463, 80] width 513 height 51
click at [574, 62] on textarea "Road ditch was cleaned out [DATE] and field drive became narrower. Would like t…" at bounding box center [463, 80] width 513 height 51
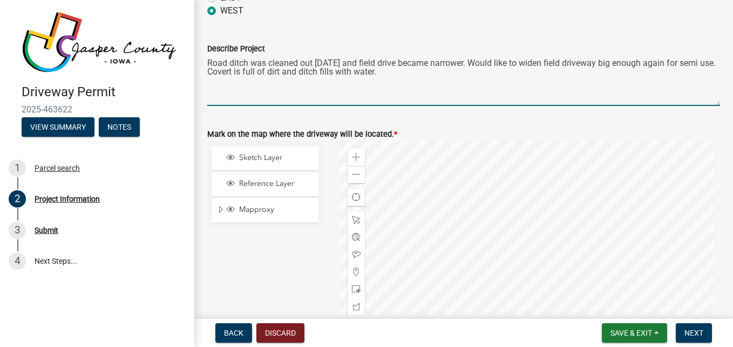
click at [244, 71] on textarea "Road ditch was cleaned out [DATE] and field drive became narrower. Would like t…" at bounding box center [463, 80] width 513 height 51
click at [416, 71] on textarea "Road ditch was cleaned out [DATE] and field drive became narrower. Would like t…" at bounding box center [463, 80] width 513 height 51
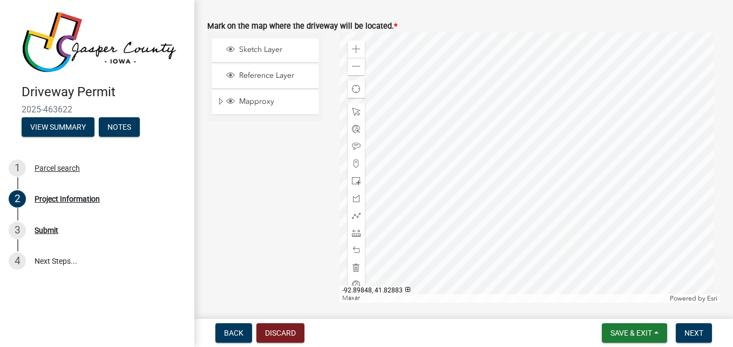
scroll to position [1165, 0]
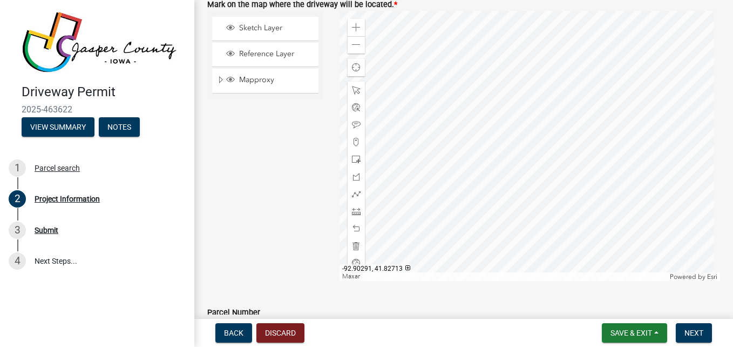
type textarea "Road ditch was cleaned out [DATE] and field drive became narrower. Would like t…"
click at [590, 210] on div at bounding box center [530, 146] width 381 height 270
click at [551, 156] on div at bounding box center [530, 146] width 381 height 270
click at [354, 89] on span at bounding box center [356, 90] width 9 height 9
click at [354, 143] on span at bounding box center [356, 142] width 9 height 9
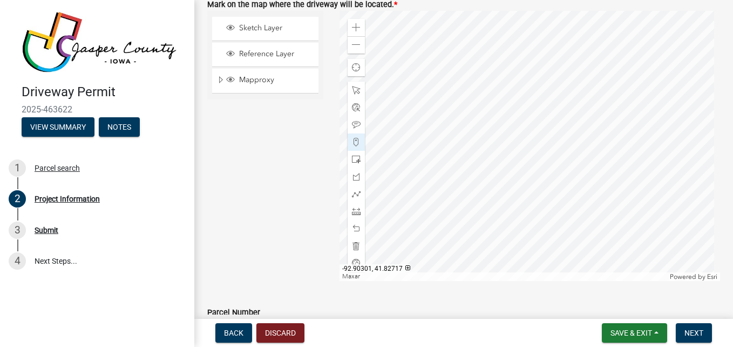
click at [561, 145] on div at bounding box center [530, 146] width 381 height 270
click at [548, 156] on div at bounding box center [530, 146] width 381 height 270
click at [354, 158] on span at bounding box center [356, 159] width 9 height 9
click at [551, 160] on div at bounding box center [530, 146] width 381 height 270
click at [553, 170] on div at bounding box center [530, 146] width 381 height 270
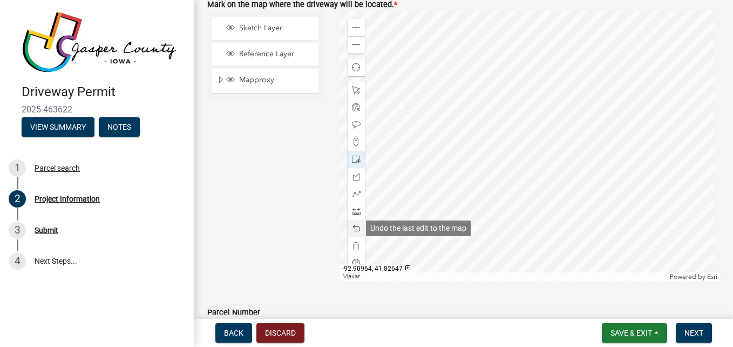
click at [357, 227] on span at bounding box center [356, 228] width 9 height 9
click at [355, 231] on span at bounding box center [356, 228] width 9 height 9
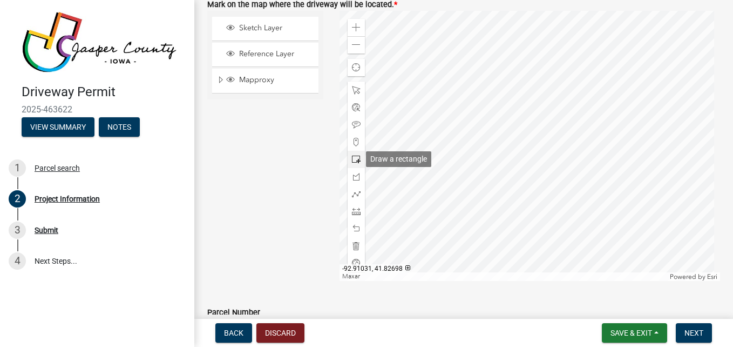
click at [354, 161] on span at bounding box center [356, 159] width 9 height 9
click at [551, 163] on div at bounding box center [530, 146] width 381 height 270
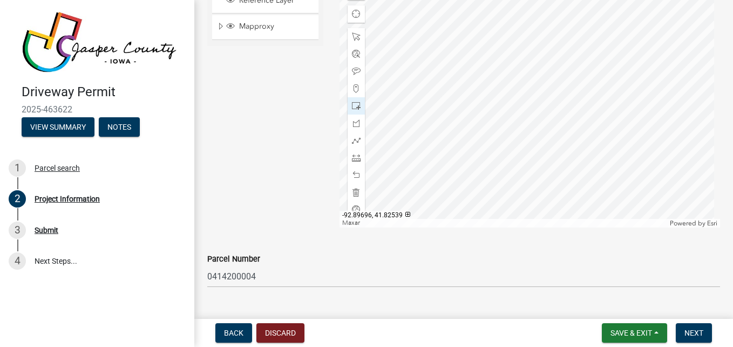
scroll to position [1221, 0]
click at [698, 334] on span "Next" at bounding box center [694, 332] width 19 height 9
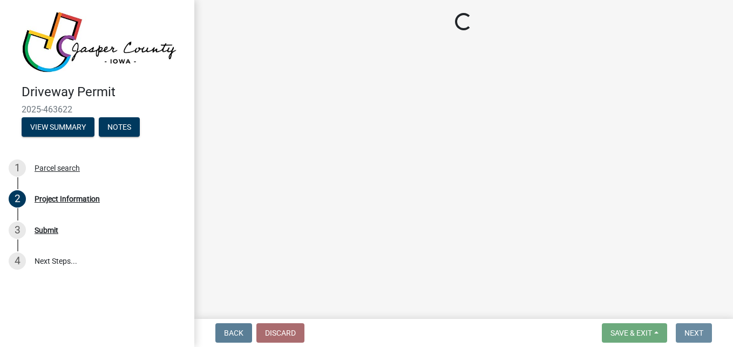
scroll to position [0, 0]
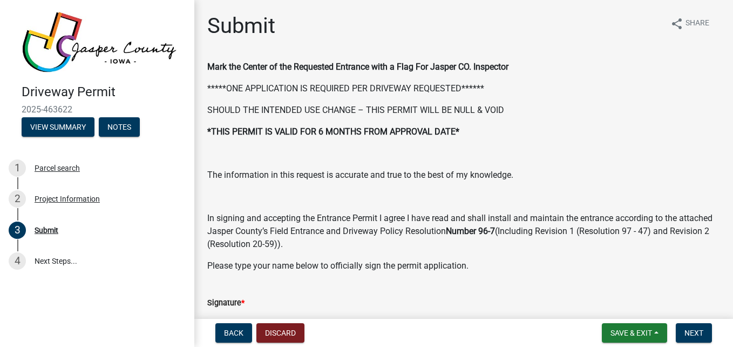
click at [250, 307] on div "Signature *" at bounding box center [463, 302] width 513 height 13
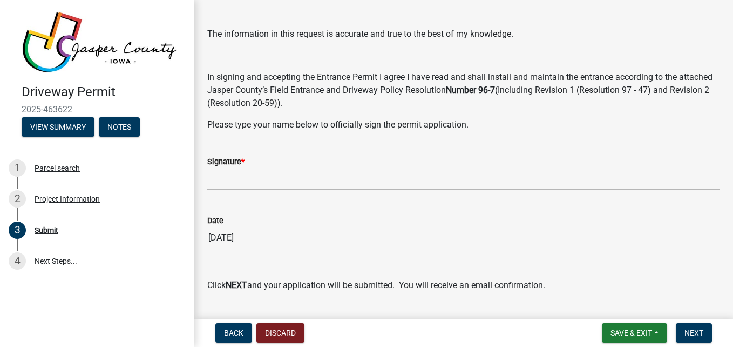
scroll to position [151, 0]
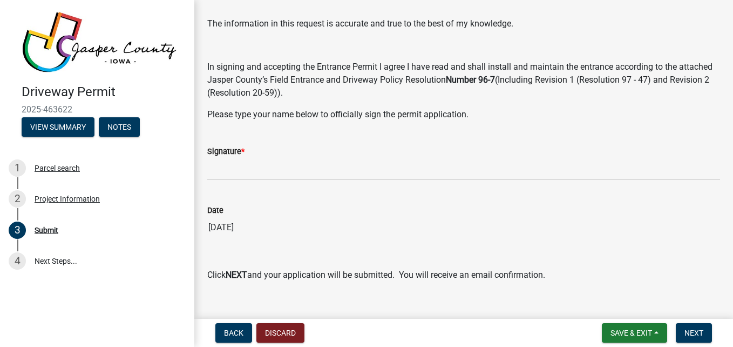
click at [255, 154] on div "Signature *" at bounding box center [463, 151] width 513 height 13
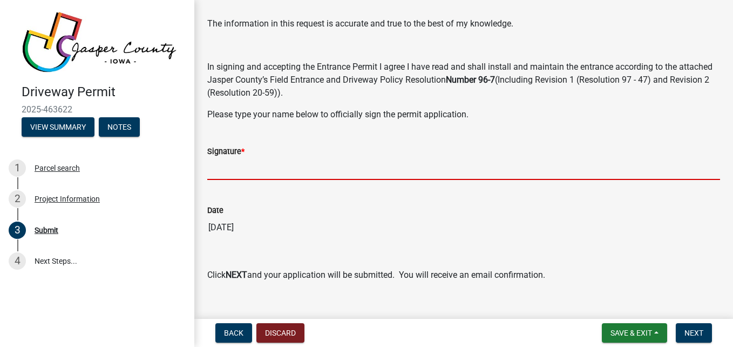
click at [241, 170] on input "Signature *" at bounding box center [463, 169] width 513 height 22
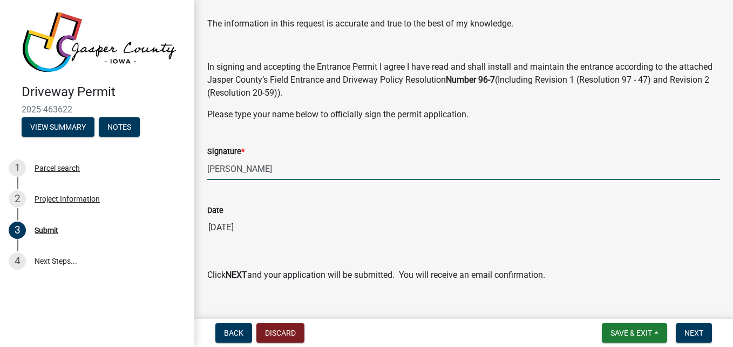
click at [233, 168] on input "[PERSON_NAME]" at bounding box center [463, 169] width 513 height 22
type input "[PERSON_NAME]"
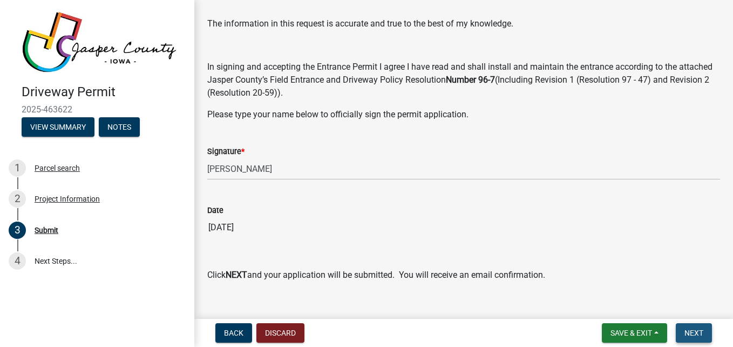
click at [694, 330] on span "Next" at bounding box center [694, 332] width 19 height 9
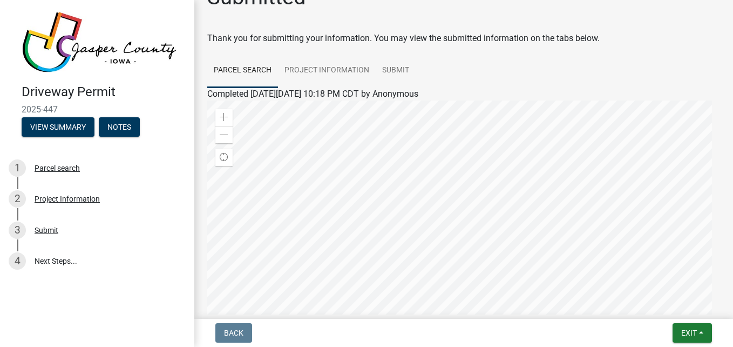
scroll to position [0, 0]
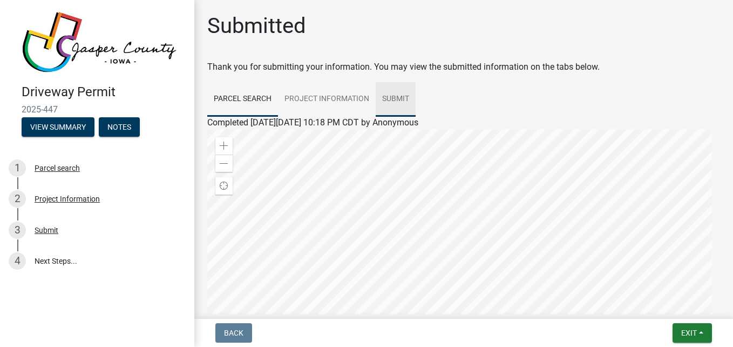
click at [395, 97] on link "Submit" at bounding box center [396, 99] width 40 height 35
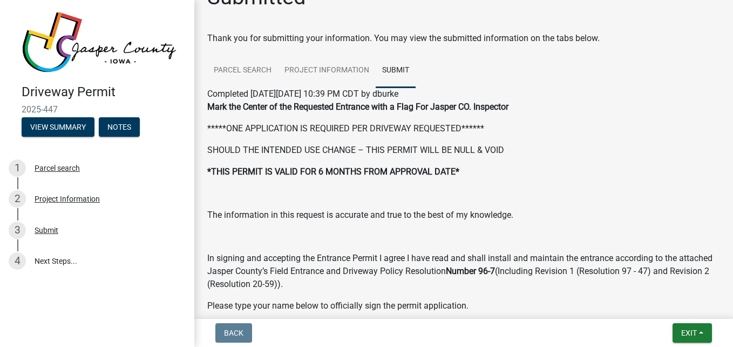
scroll to position [22, 0]
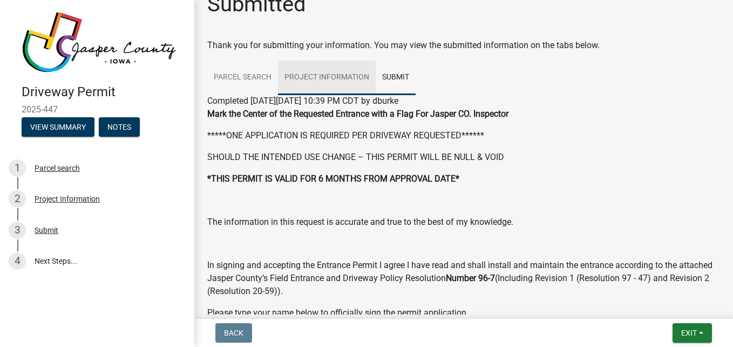
click at [350, 77] on link "Project Information" at bounding box center [327, 77] width 98 height 35
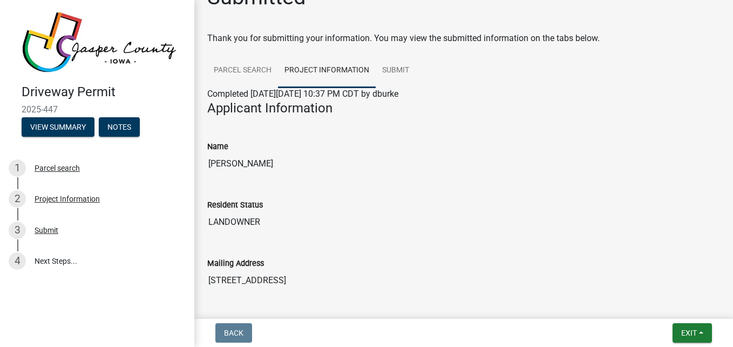
scroll to position [0, 0]
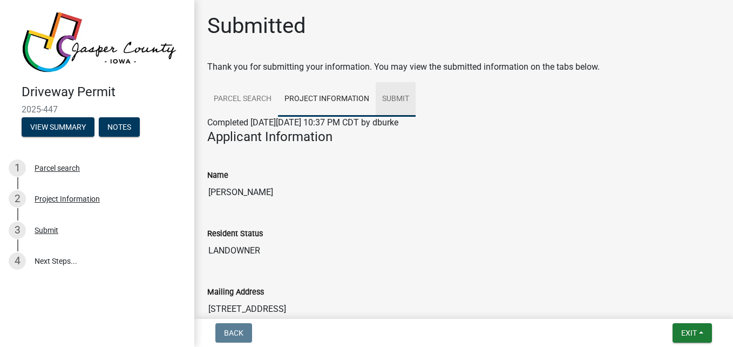
click at [396, 97] on link "Submit" at bounding box center [396, 99] width 40 height 35
